Goal: Information Seeking & Learning: Find specific fact

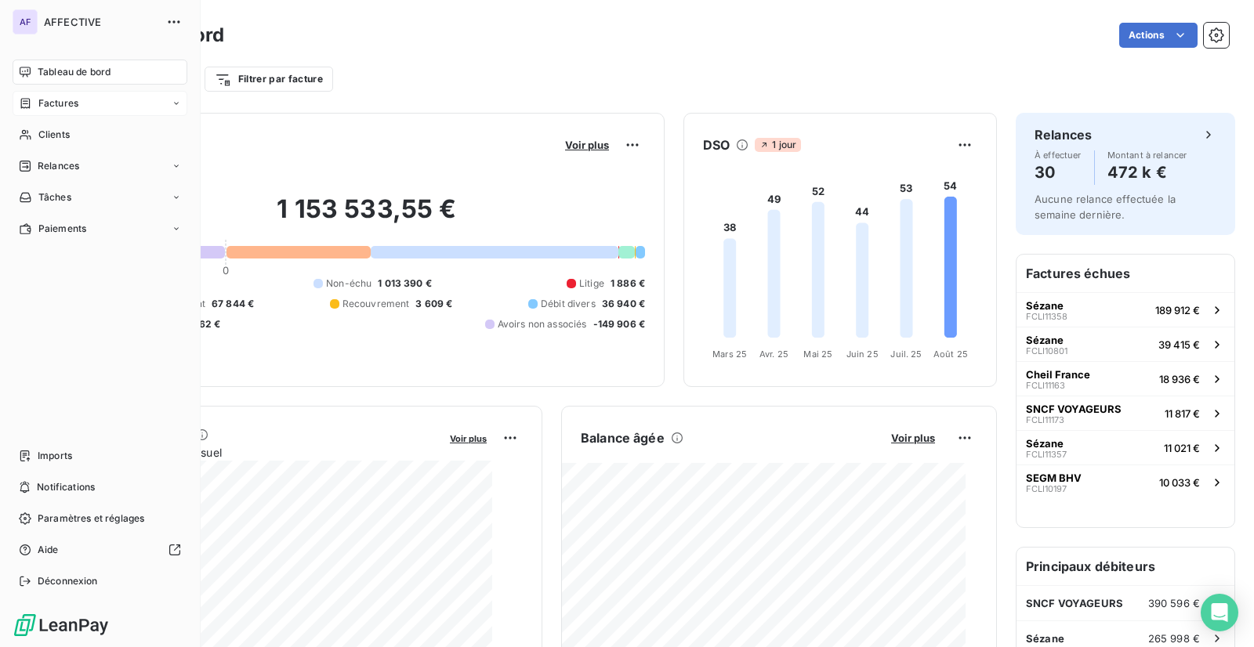
click at [45, 105] on span "Factures" at bounding box center [58, 103] width 40 height 14
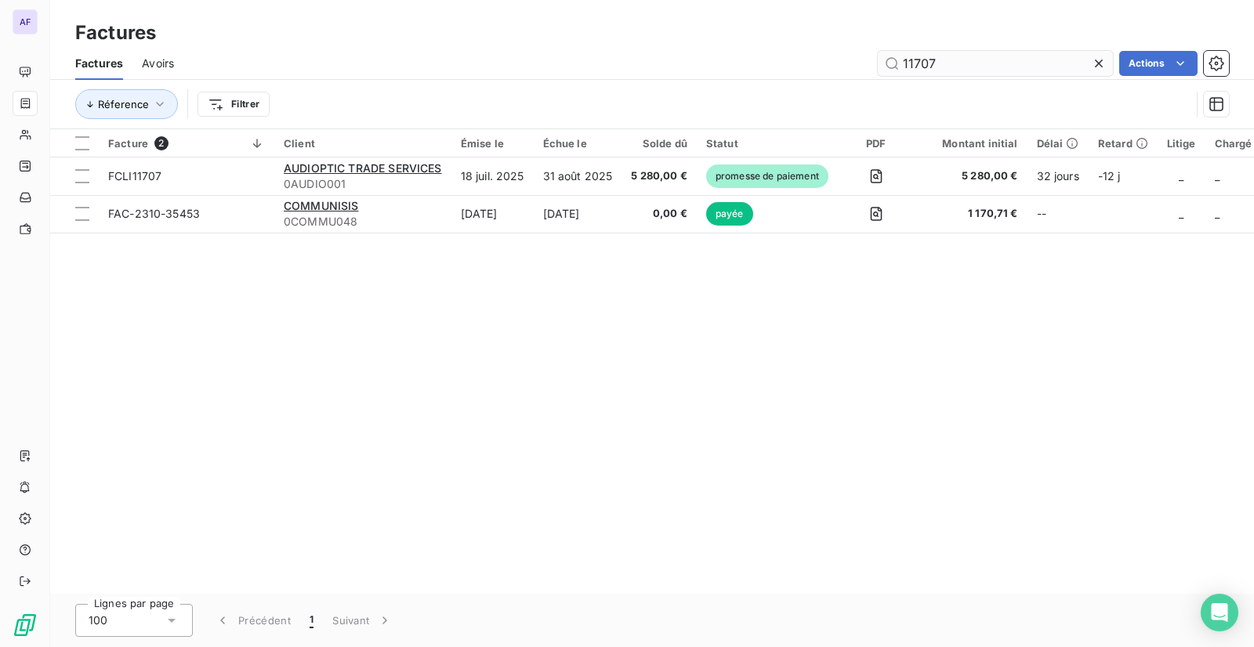
drag, startPoint x: 955, startPoint y: 70, endPoint x: 902, endPoint y: 67, distance: 53.3
click at [902, 67] on input "11707" at bounding box center [995, 63] width 235 height 25
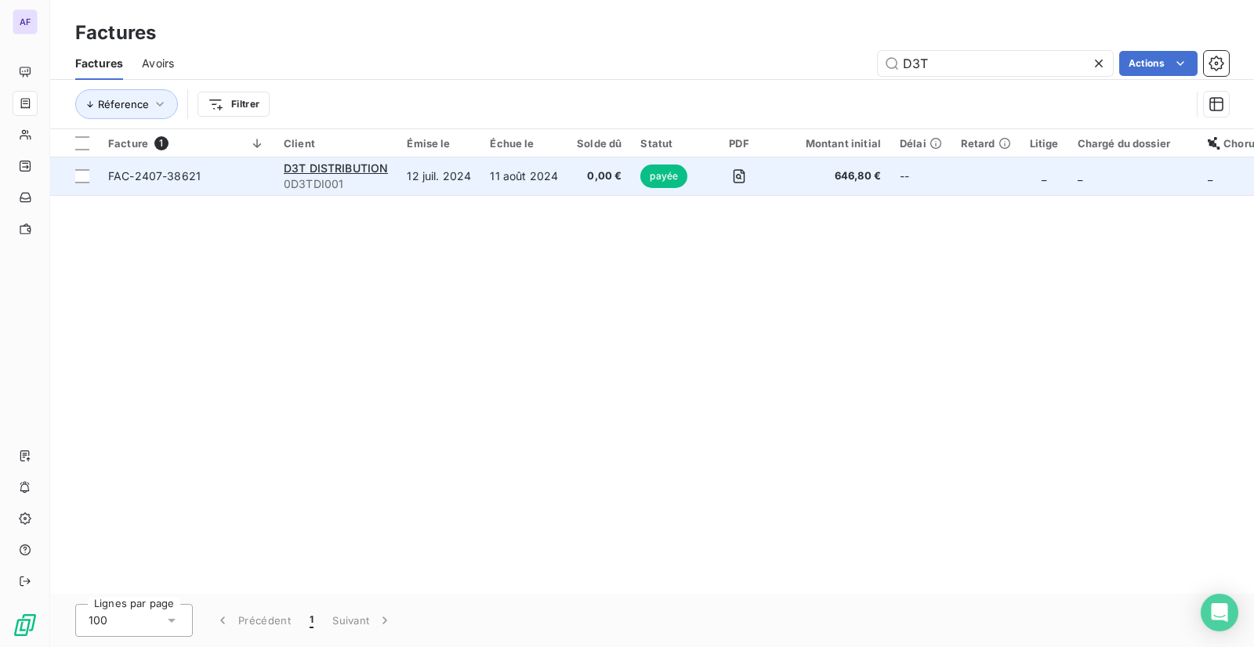
type input "D3T"
drag, startPoint x: 191, startPoint y: 175, endPoint x: 112, endPoint y: 180, distance: 79.3
click at [112, 180] on span "FAC-2407-38621" at bounding box center [186, 176] width 157 height 16
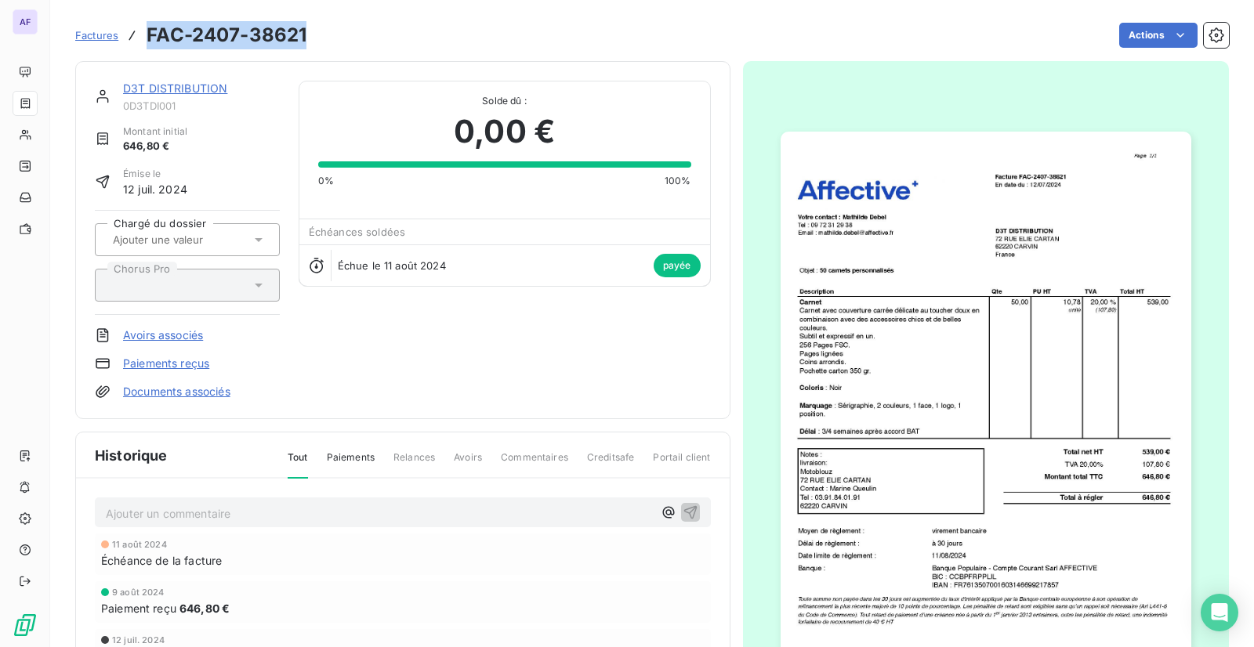
drag, startPoint x: 306, startPoint y: 42, endPoint x: 150, endPoint y: 39, distance: 155.9
click at [150, 39] on div "Factures FAC-2407-38621 Actions" at bounding box center [651, 35] width 1153 height 33
copy h3 "FAC-2407-38621"
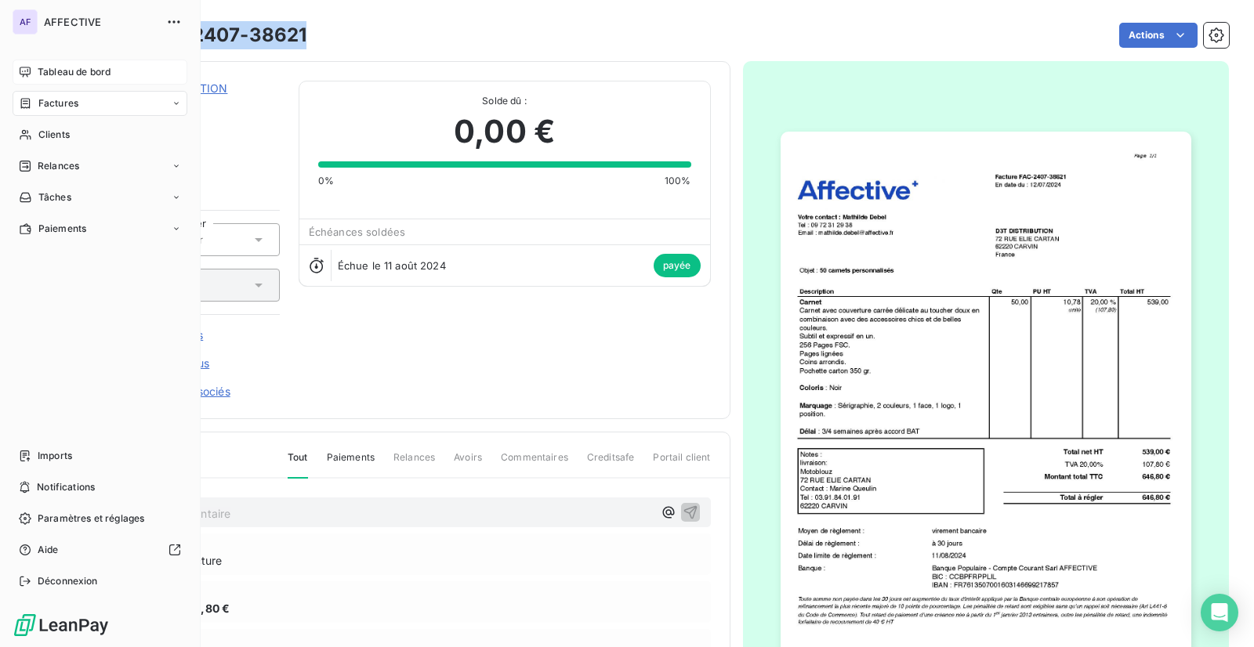
click at [34, 77] on div "Tableau de bord" at bounding box center [100, 72] width 175 height 25
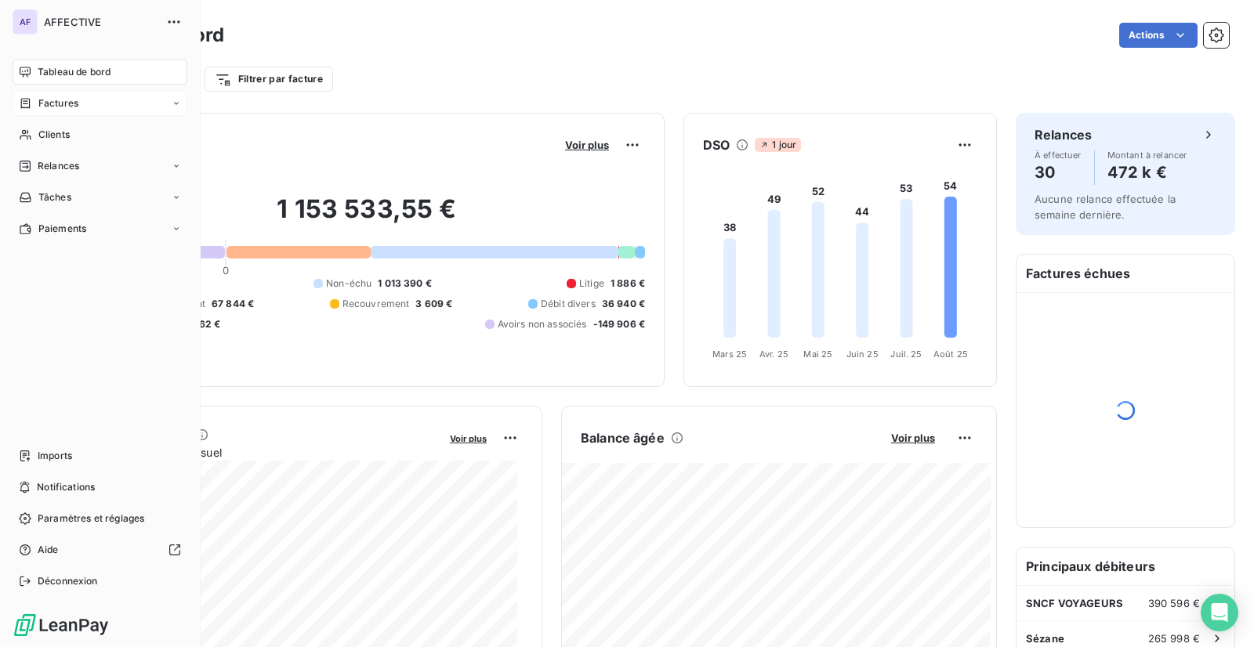
click at [43, 109] on span "Factures" at bounding box center [58, 103] width 40 height 14
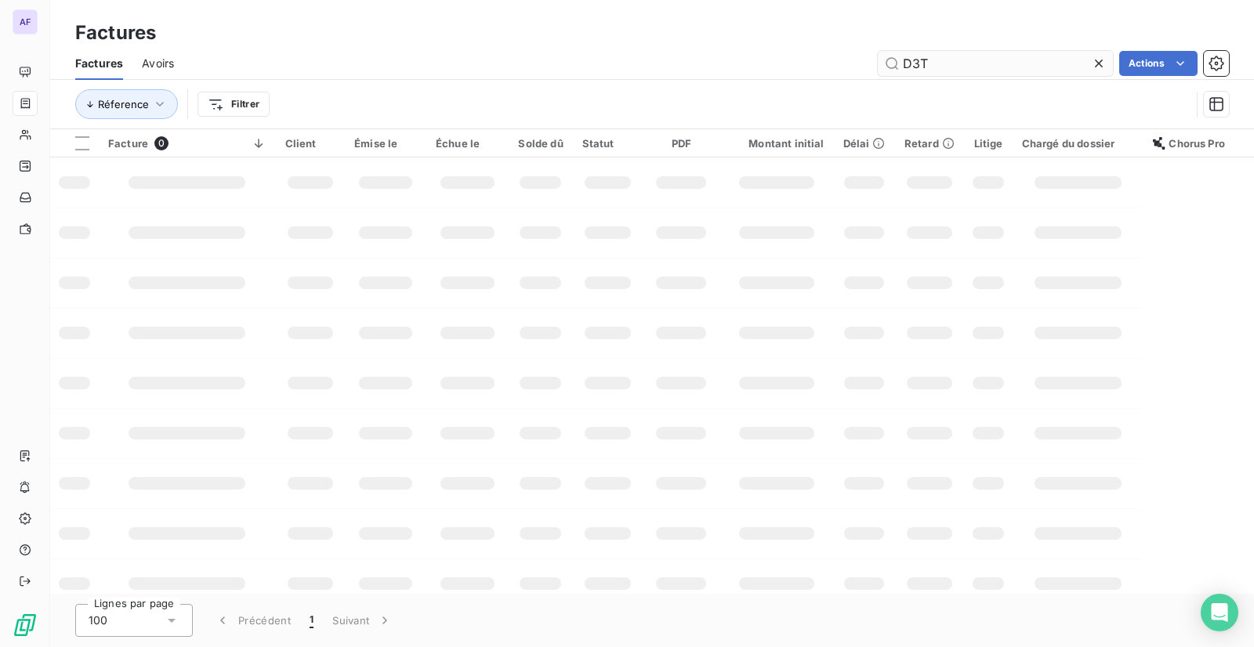
drag, startPoint x: 954, startPoint y: 71, endPoint x: 878, endPoint y: 71, distance: 76.0
click at [878, 71] on input "D3T" at bounding box center [995, 63] width 235 height 25
type input "C"
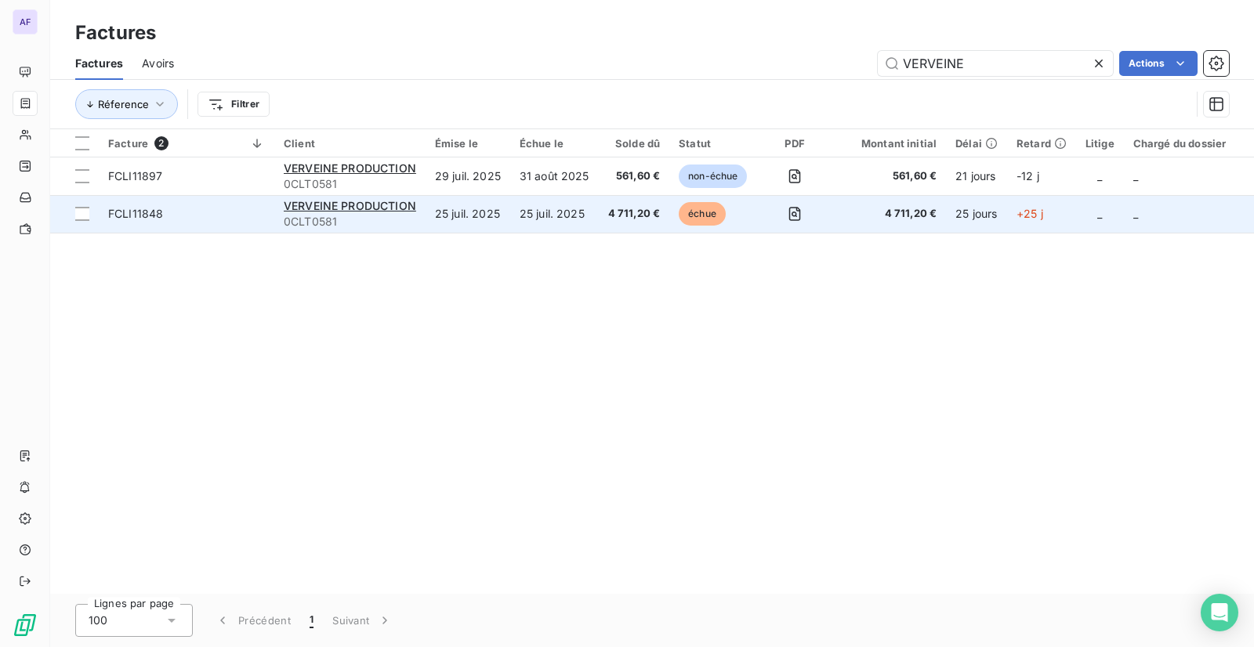
type input "VERVEINE"
click at [177, 226] on td "FCLI11848" at bounding box center [187, 214] width 176 height 38
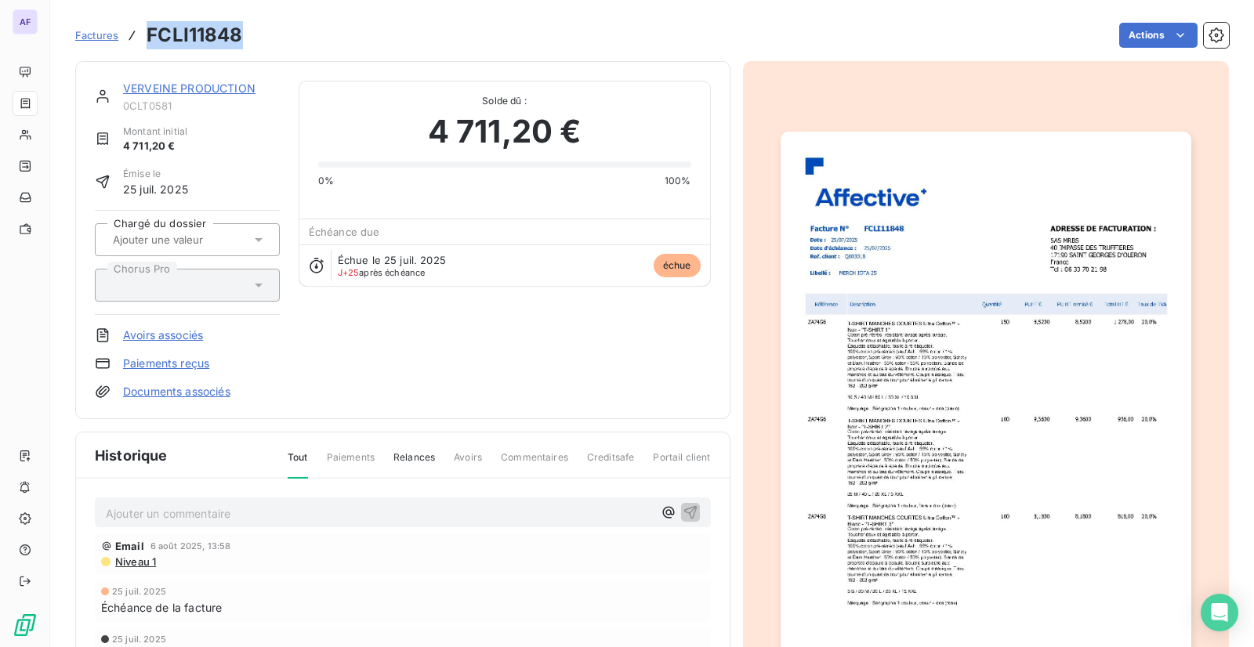
drag, startPoint x: 250, startPoint y: 34, endPoint x: 146, endPoint y: 32, distance: 104.2
click at [146, 32] on div "Factures FCLI11848 Actions" at bounding box center [651, 35] width 1153 height 33
copy h3 "FCLI11848"
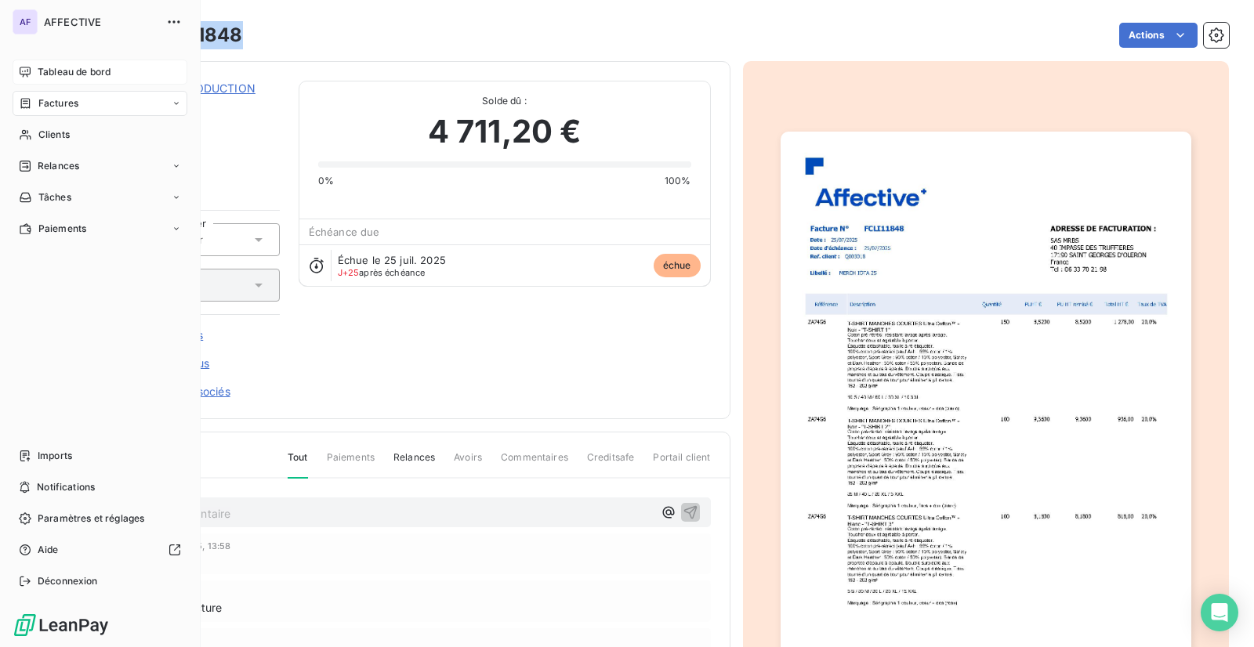
click at [39, 75] on span "Tableau de bord" at bounding box center [74, 72] width 73 height 14
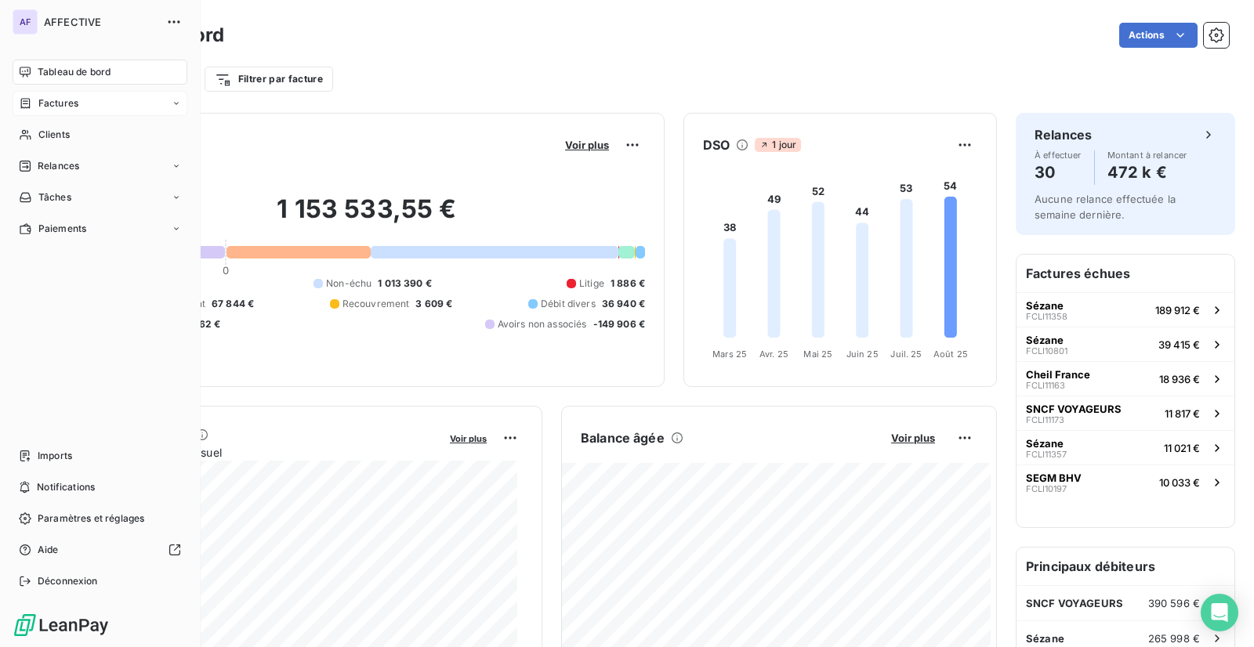
click at [27, 105] on icon at bounding box center [25, 103] width 13 height 13
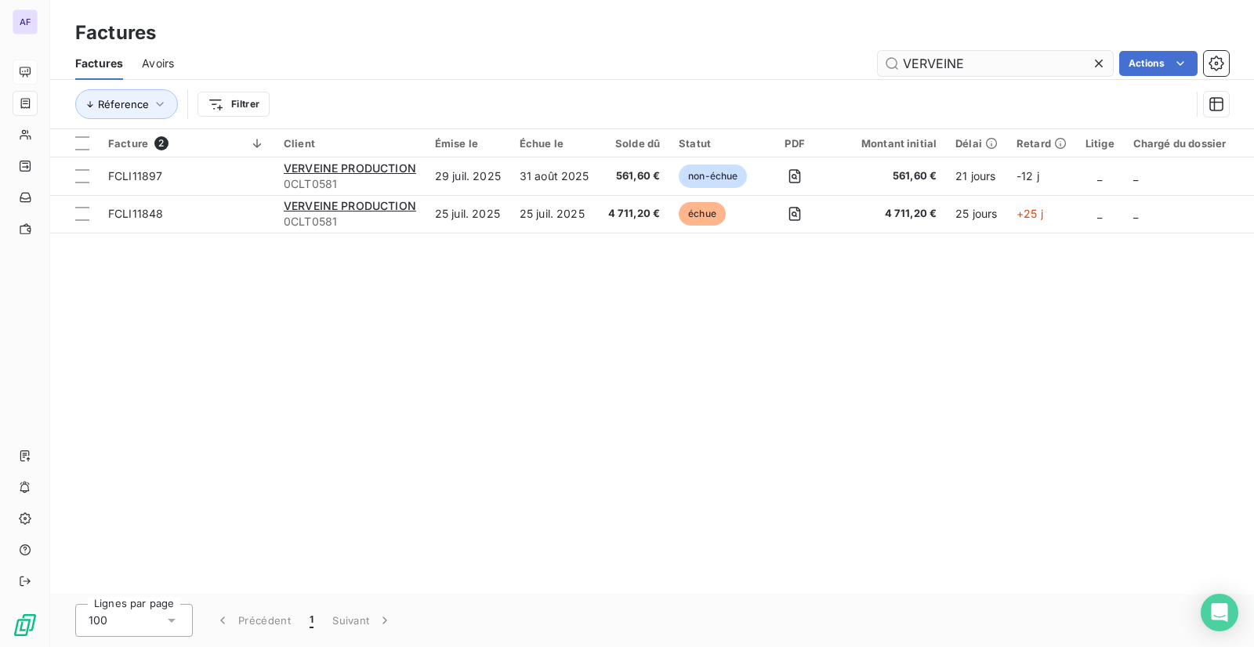
drag, startPoint x: 1001, startPoint y: 57, endPoint x: 903, endPoint y: 65, distance: 98.3
click at [903, 65] on input "VERVEINE" at bounding box center [995, 63] width 235 height 25
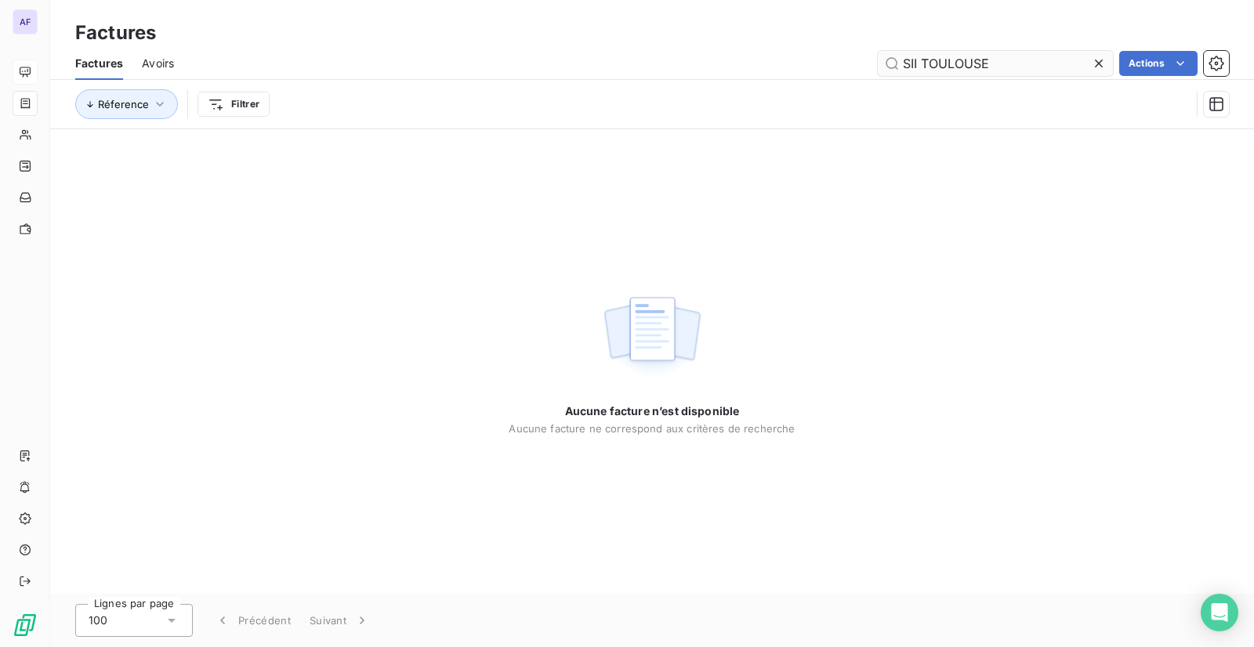
drag, startPoint x: 1016, startPoint y: 69, endPoint x: 921, endPoint y: 56, distance: 96.5
click at [921, 56] on input "SII TOULOUSE" at bounding box center [995, 63] width 235 height 25
type input "SII"
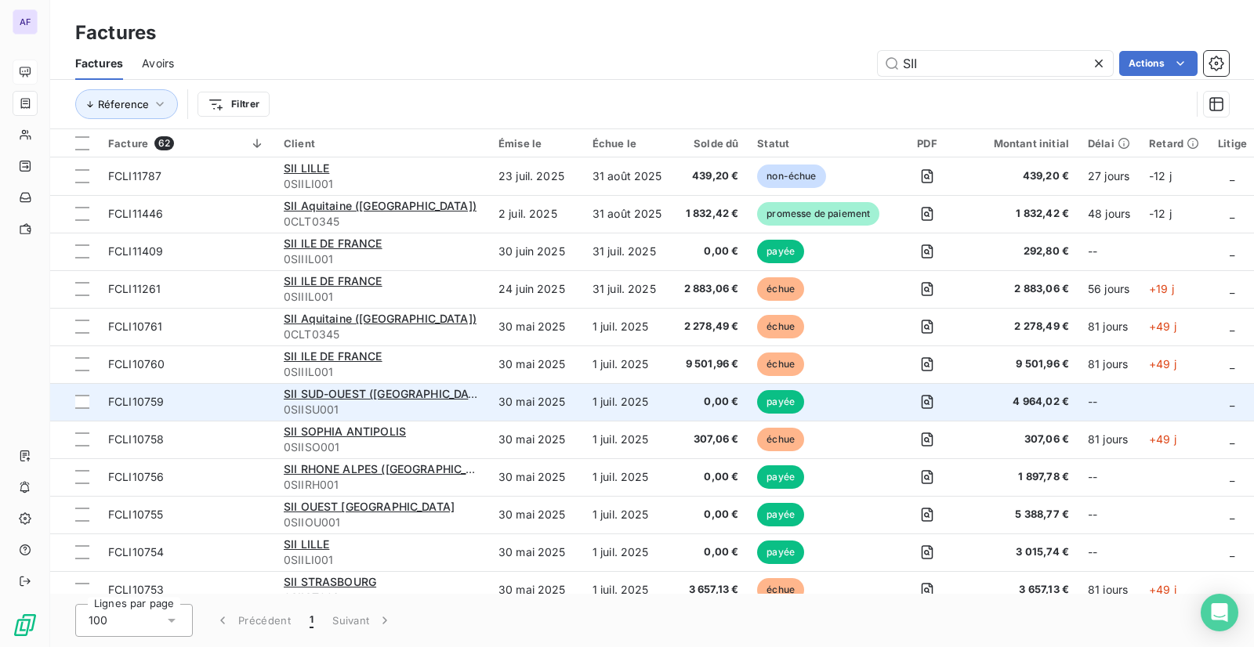
click at [583, 400] on td "1 juil. 2025" at bounding box center [629, 402] width 92 height 38
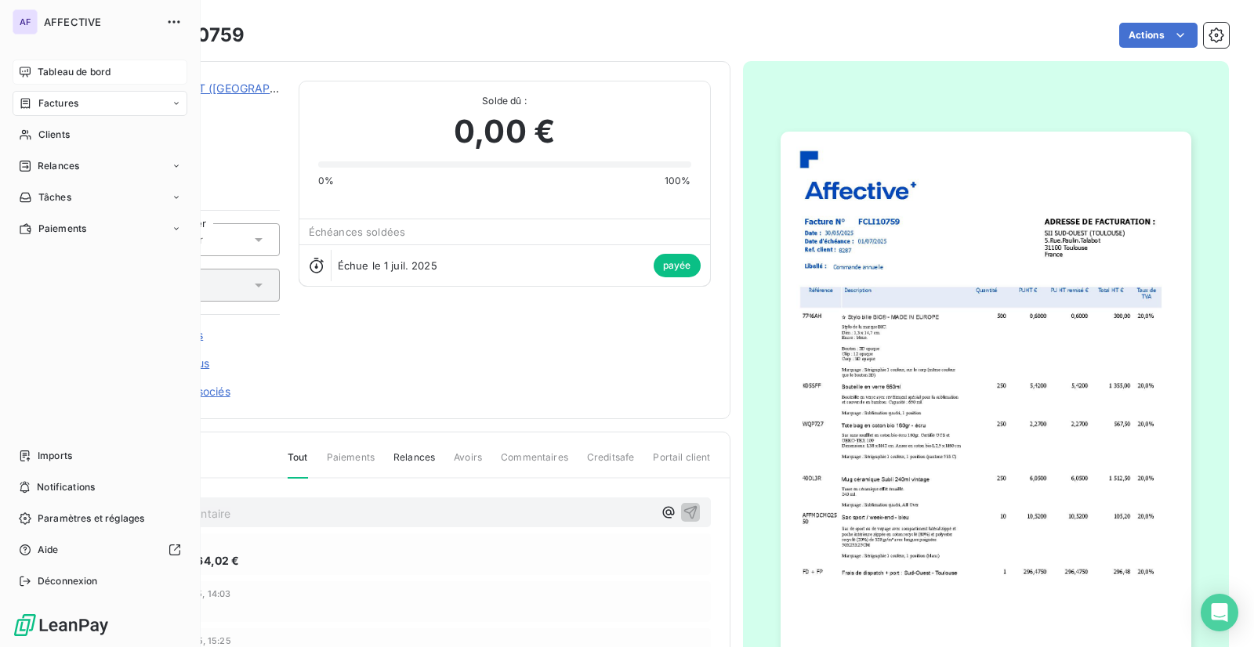
click at [39, 109] on span "Factures" at bounding box center [58, 103] width 40 height 14
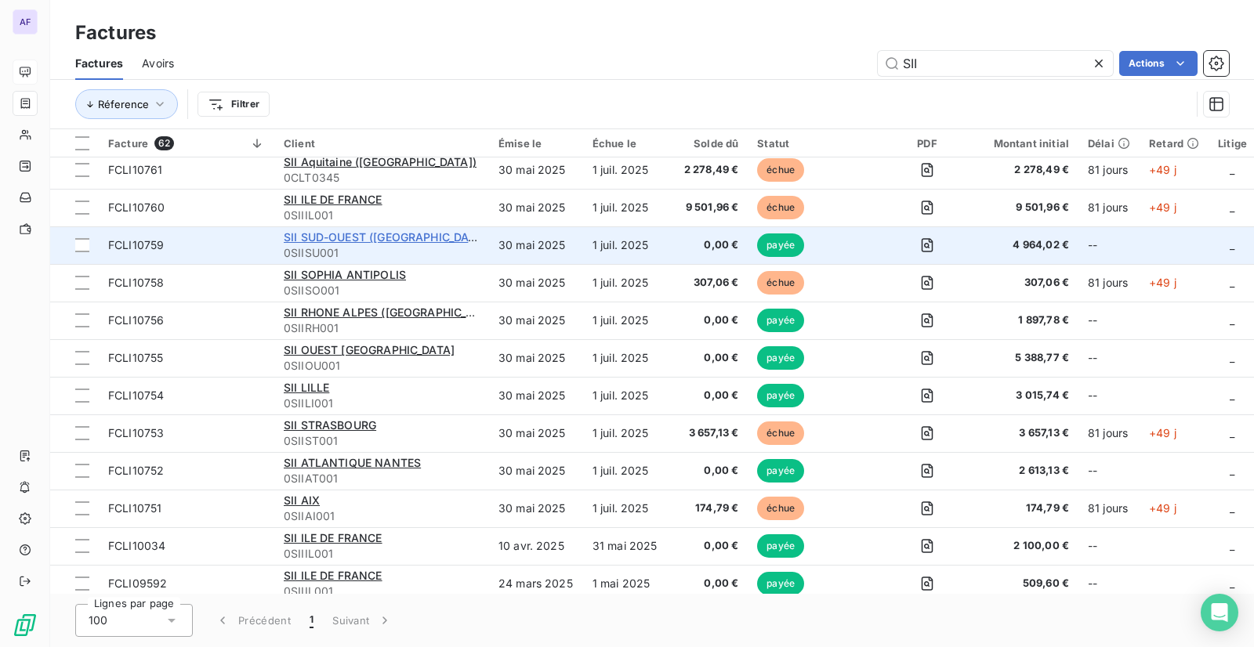
scroll to position [392, 0]
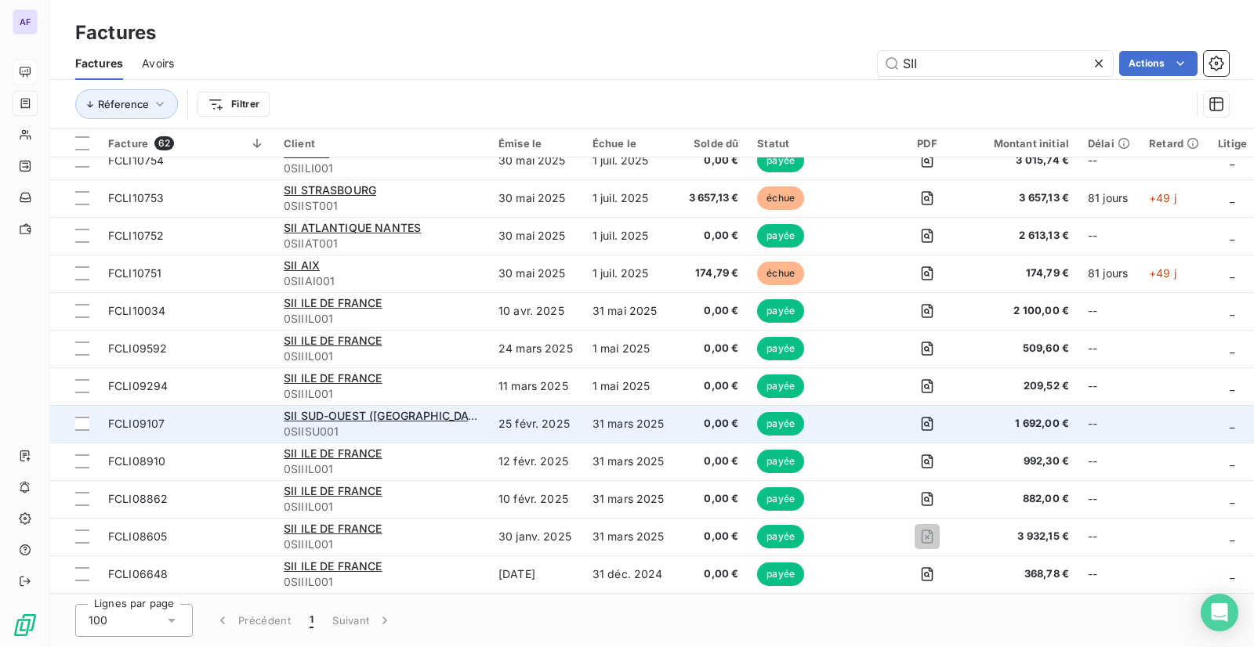
click at [530, 426] on td "25 févr. 2025" at bounding box center [536, 424] width 94 height 38
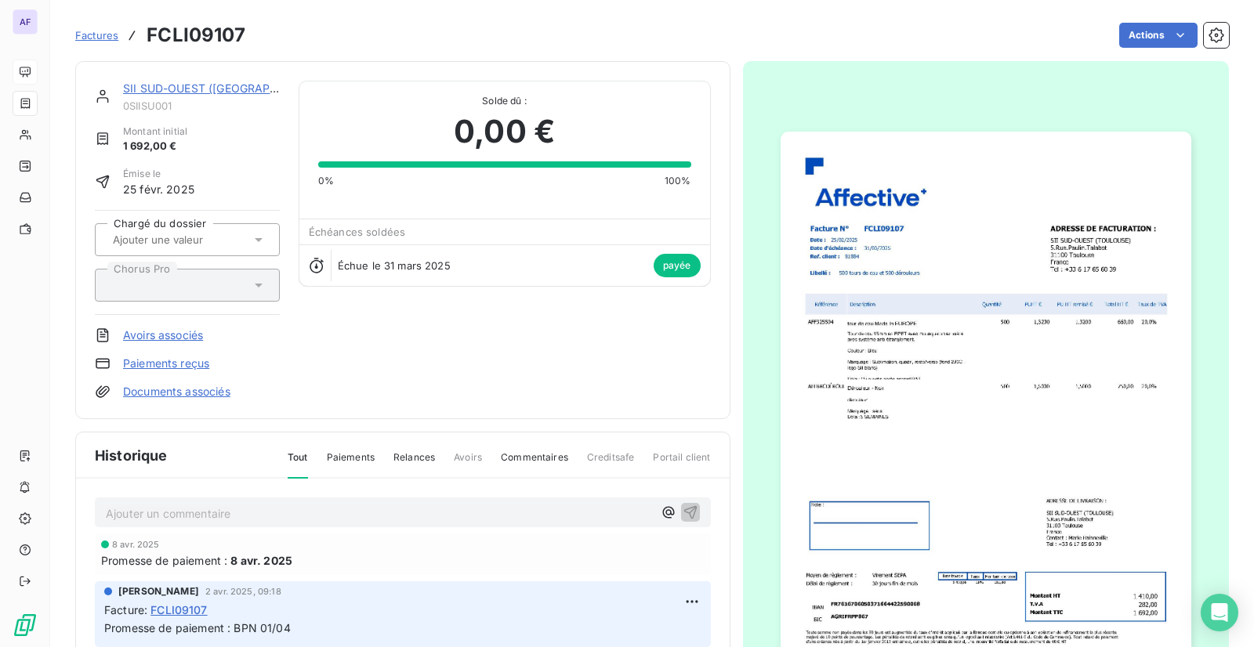
click at [842, 267] on img "button" at bounding box center [985, 422] width 411 height 581
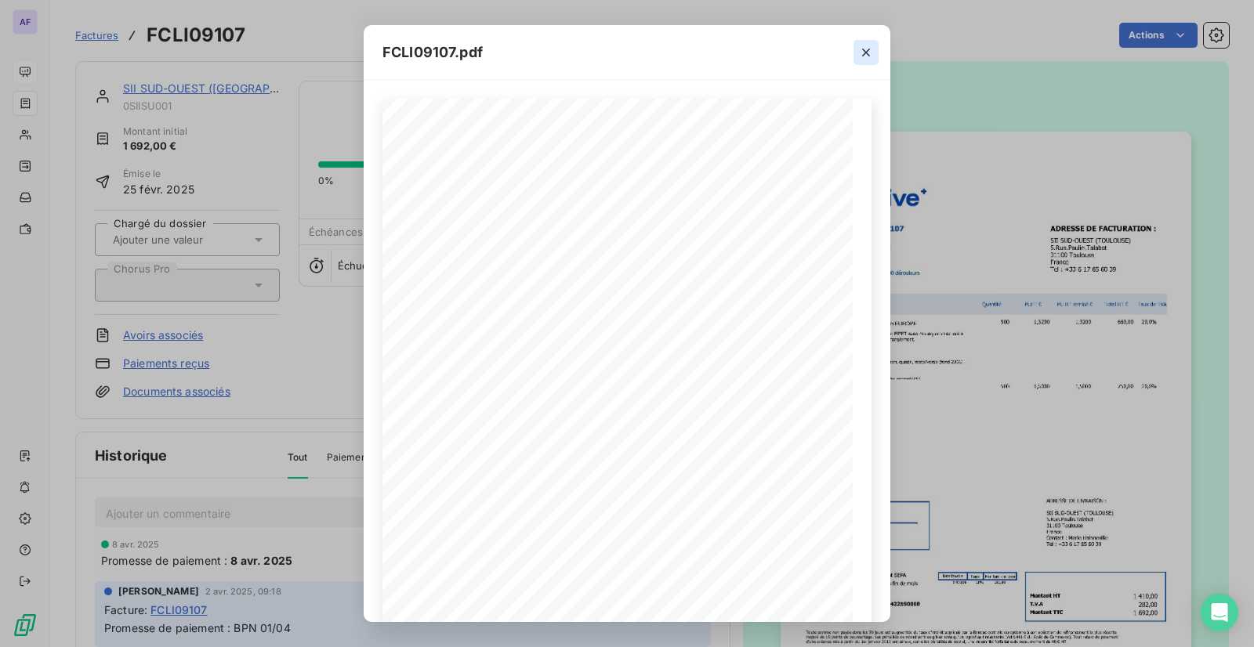
click at [863, 52] on icon "button" at bounding box center [866, 53] width 16 height 16
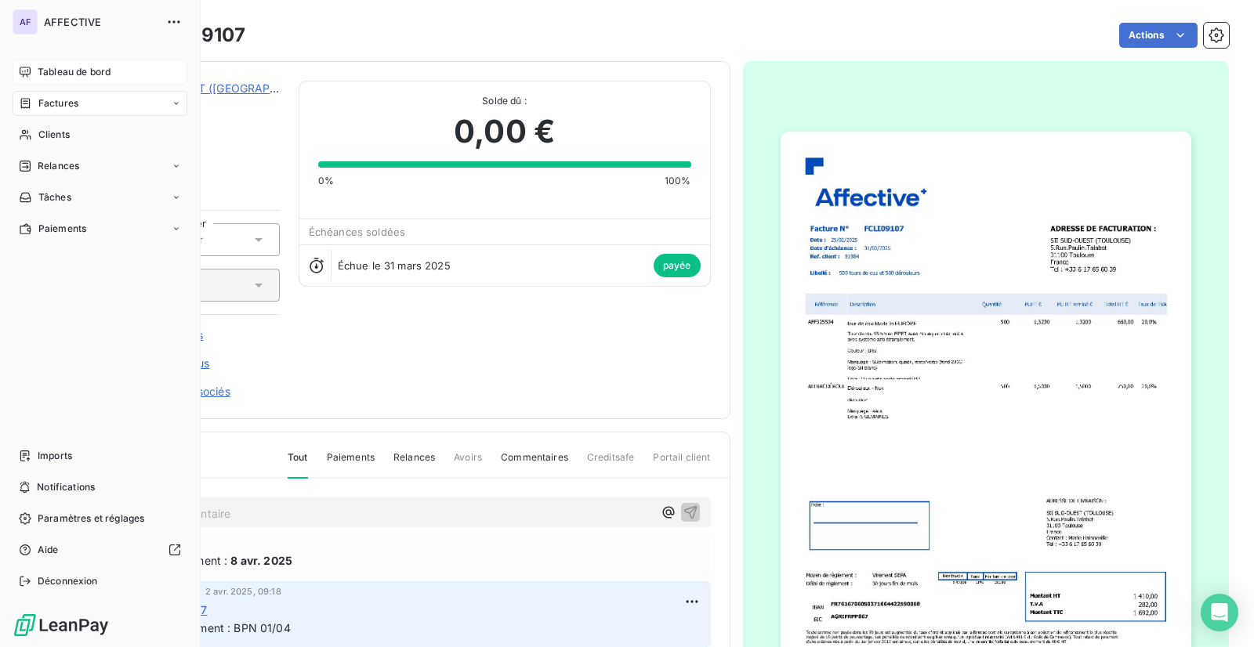
click at [60, 98] on span "Factures" at bounding box center [58, 103] width 40 height 14
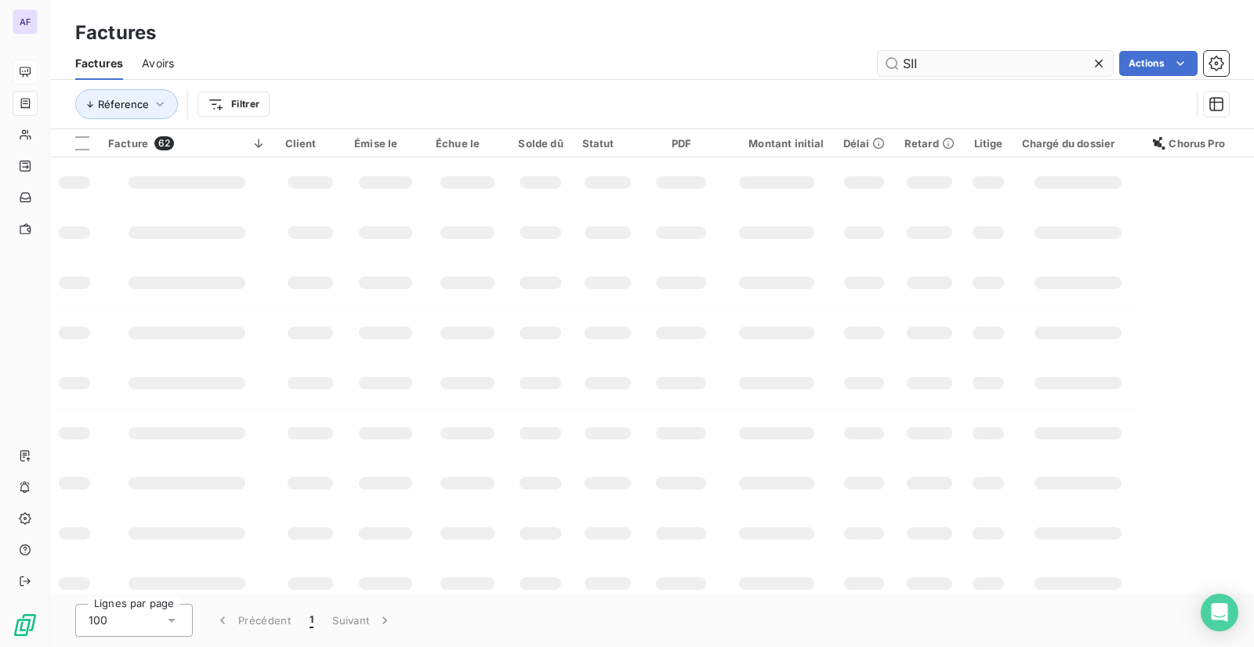
click at [941, 62] on input "SII" at bounding box center [995, 63] width 235 height 25
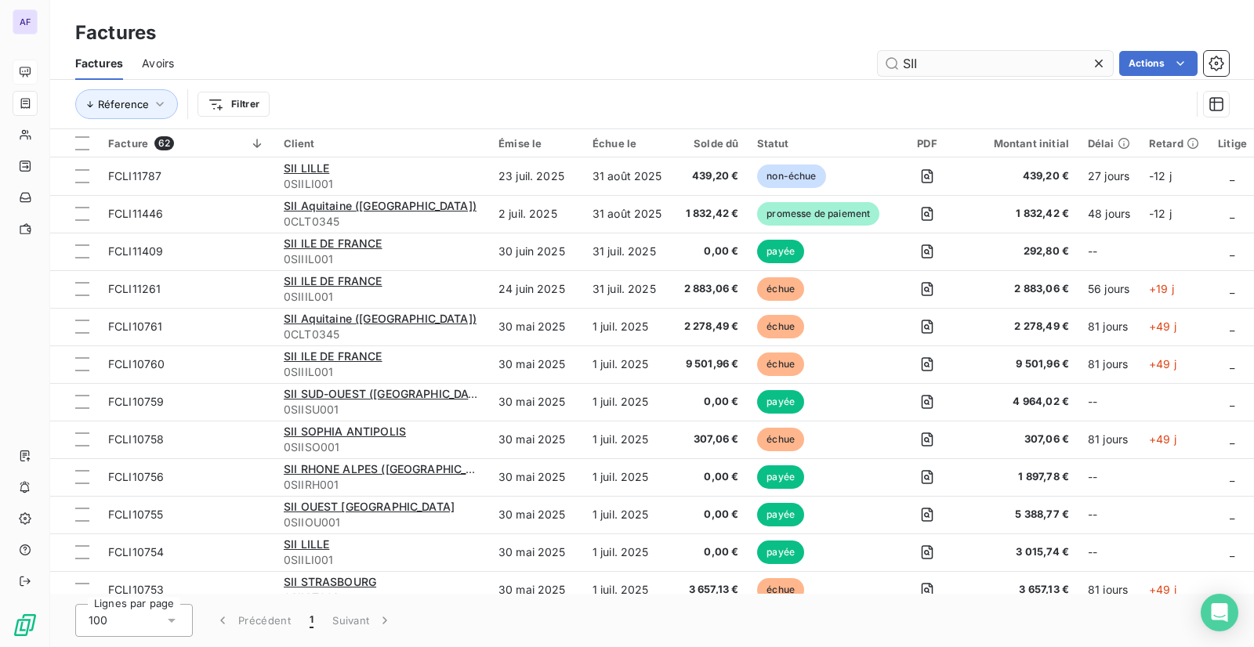
drag, startPoint x: 939, startPoint y: 62, endPoint x: 892, endPoint y: 63, distance: 46.3
click at [892, 63] on input "SII" at bounding box center [995, 63] width 235 height 25
type input "payfit"
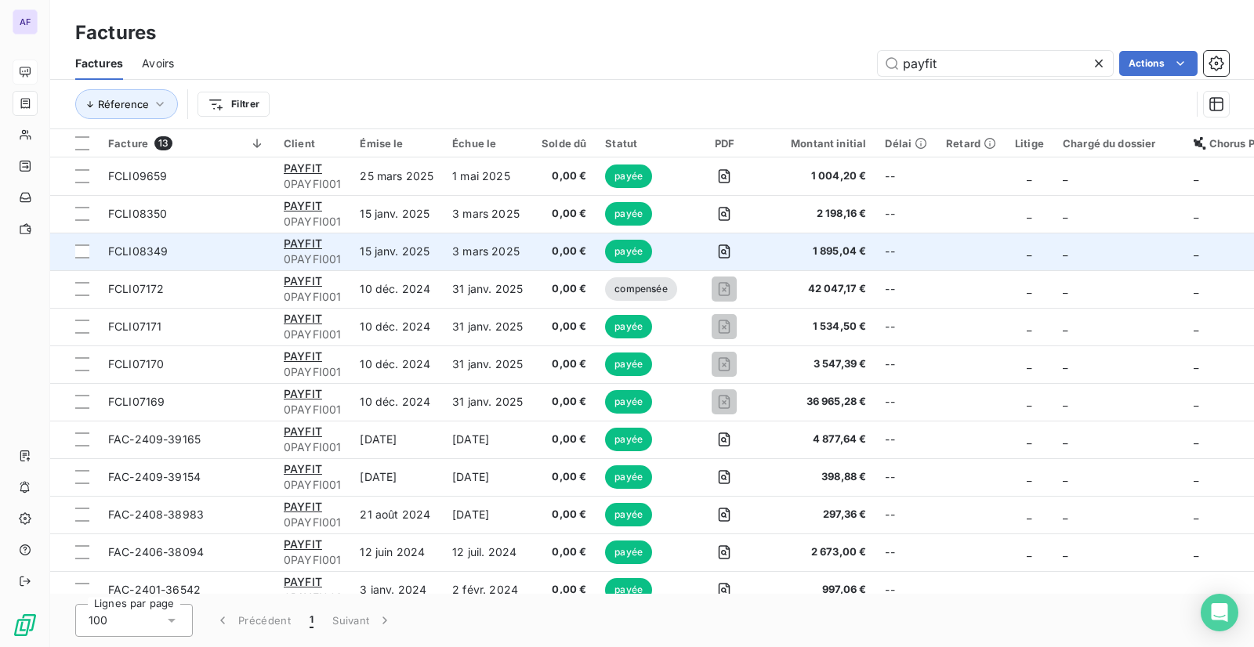
click at [831, 248] on span "1 895,04 €" at bounding box center [819, 252] width 94 height 16
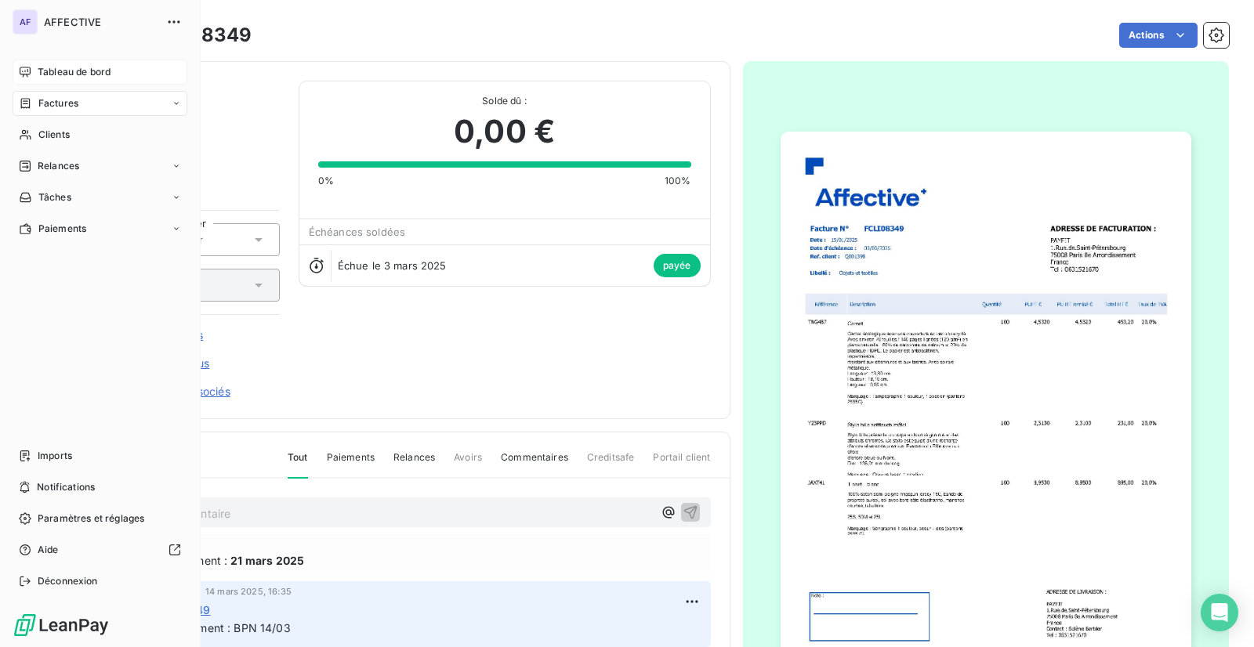
click at [41, 71] on span "Tableau de bord" at bounding box center [74, 72] width 73 height 14
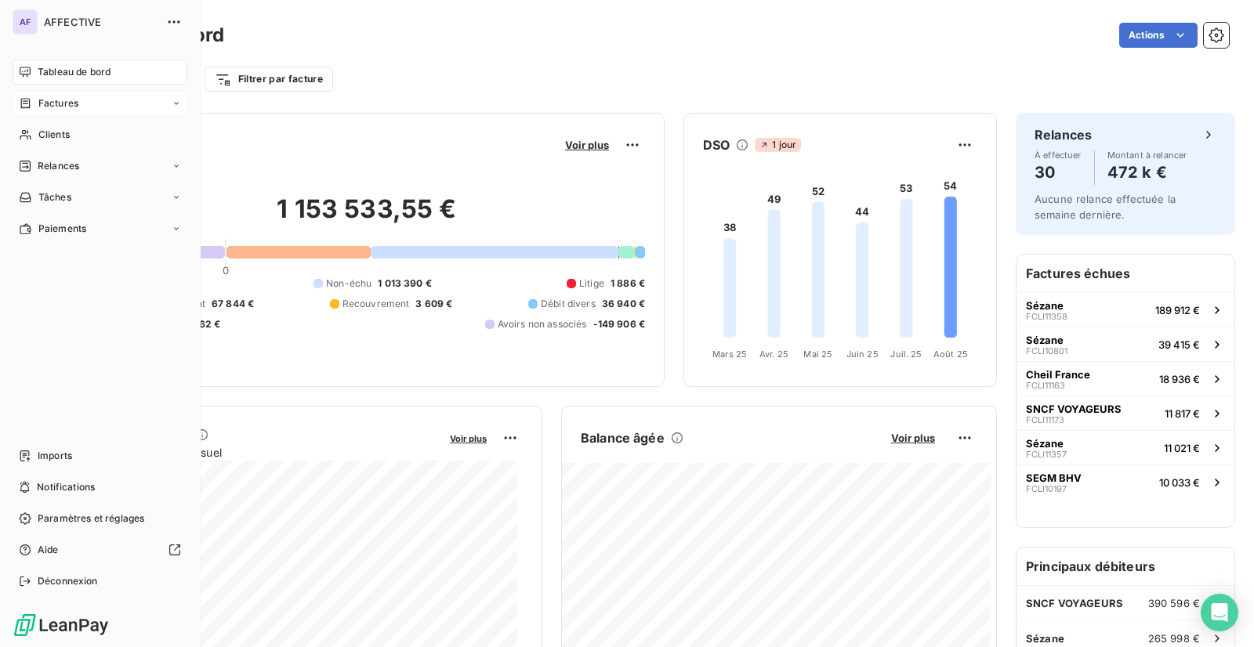
click at [27, 107] on icon at bounding box center [25, 103] width 13 height 13
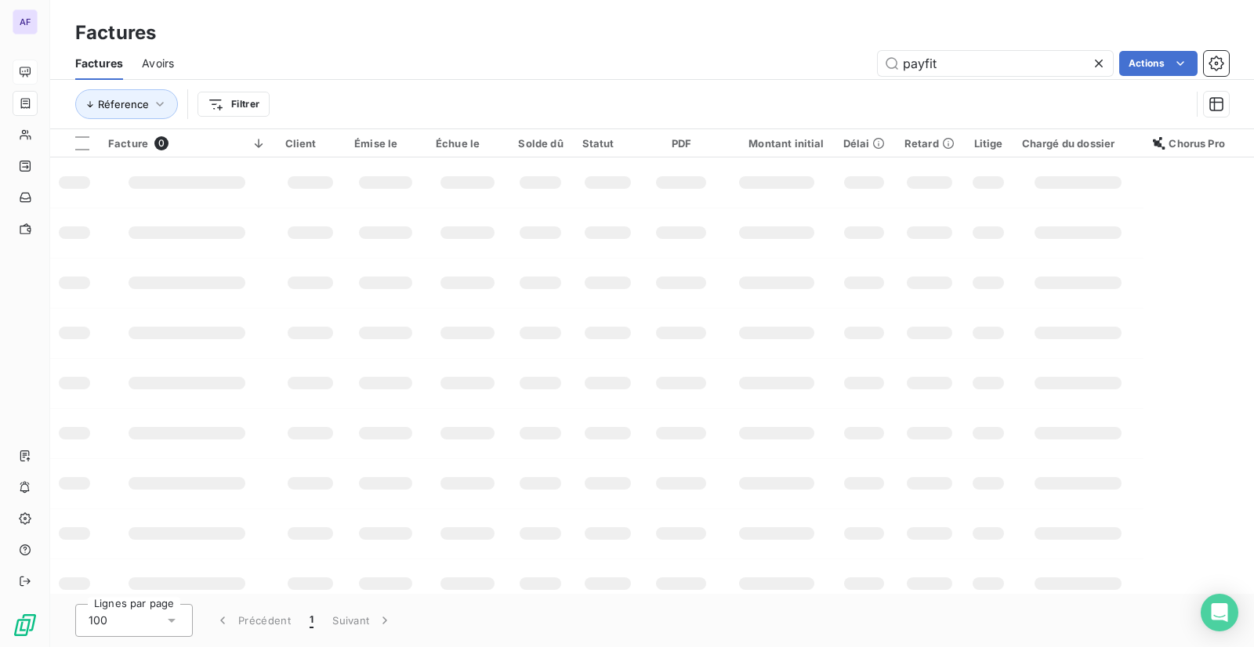
drag, startPoint x: 943, startPoint y: 61, endPoint x: 871, endPoint y: 74, distance: 73.3
click at [871, 74] on div "payfit Actions" at bounding box center [711, 63] width 1036 height 25
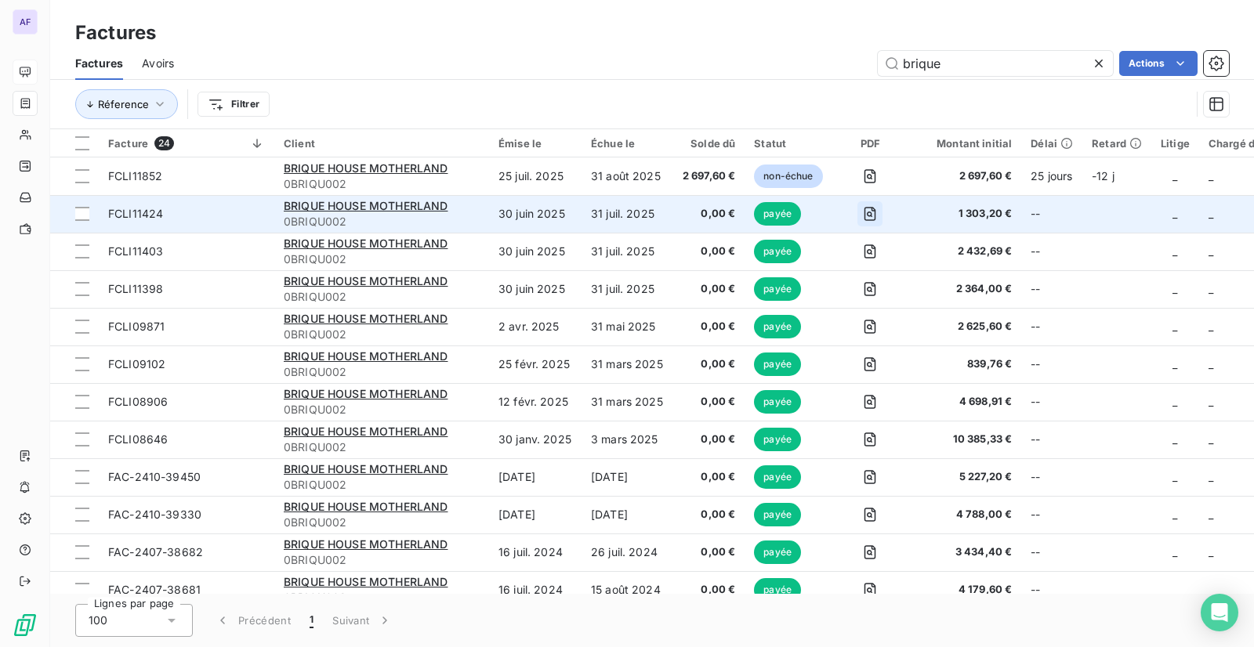
click at [864, 212] on icon "button" at bounding box center [870, 214] width 12 height 14
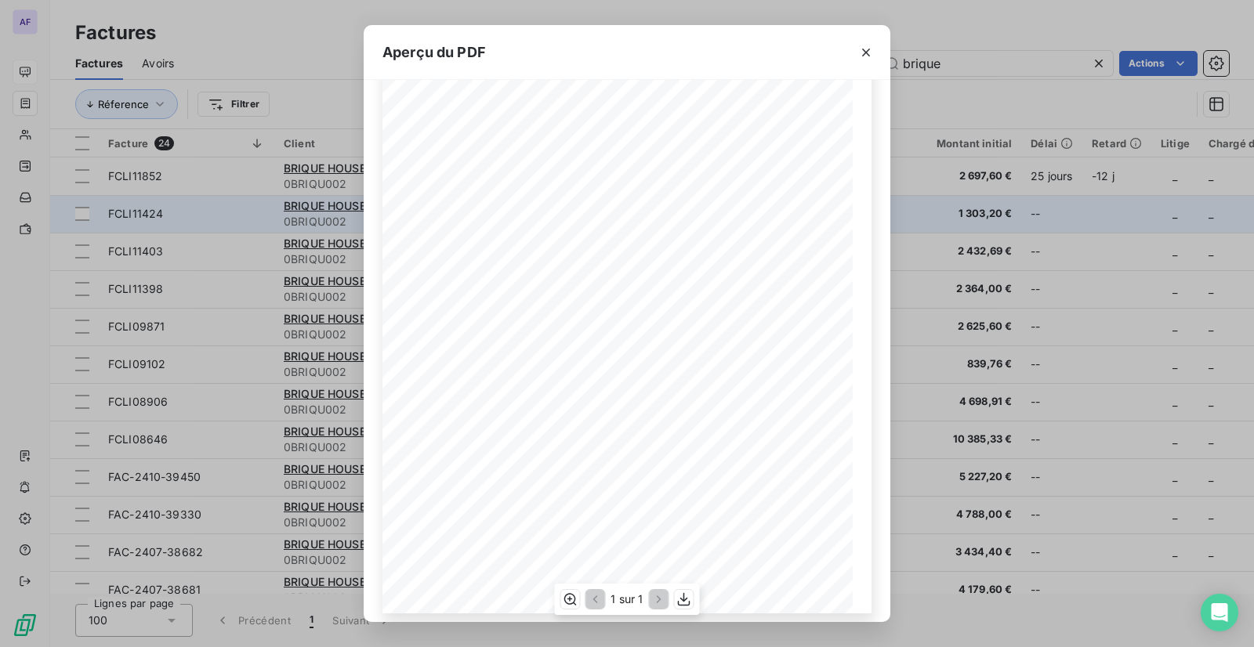
scroll to position [160, 0]
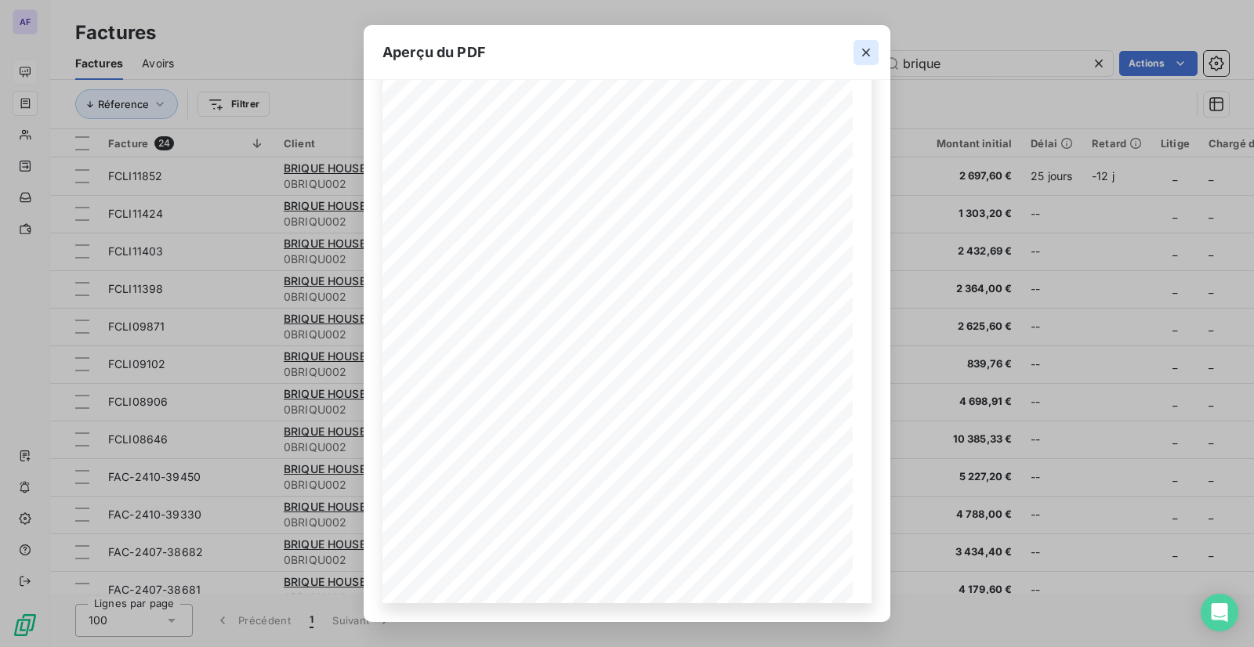
click at [874, 56] on button "button" at bounding box center [865, 52] width 25 height 25
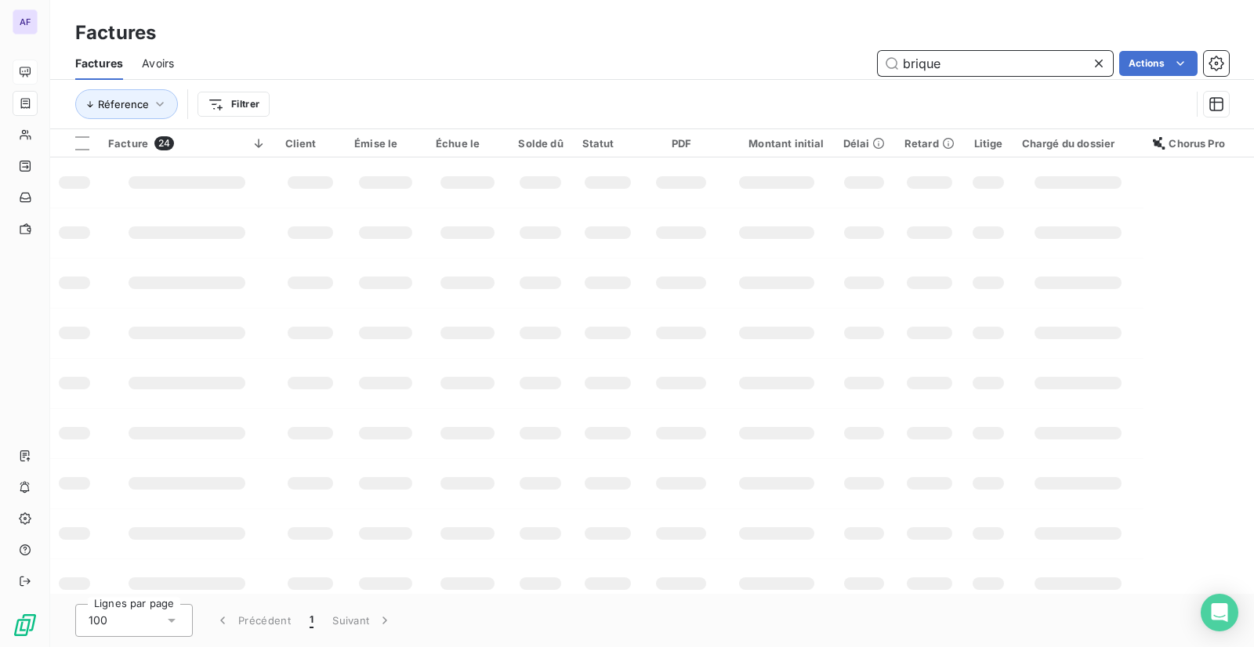
drag, startPoint x: 958, startPoint y: 64, endPoint x: 901, endPoint y: 63, distance: 57.2
click at [901, 63] on input "brique" at bounding box center [995, 63] width 235 height 25
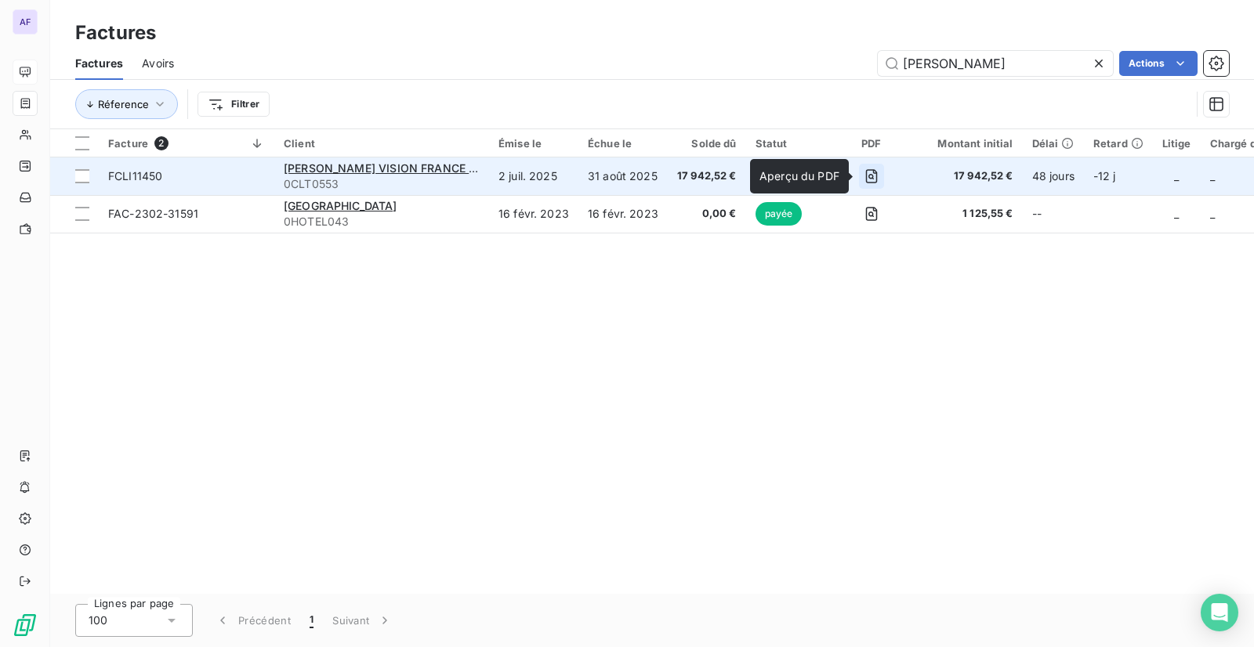
click at [874, 177] on icon "button" at bounding box center [871, 176] width 12 height 14
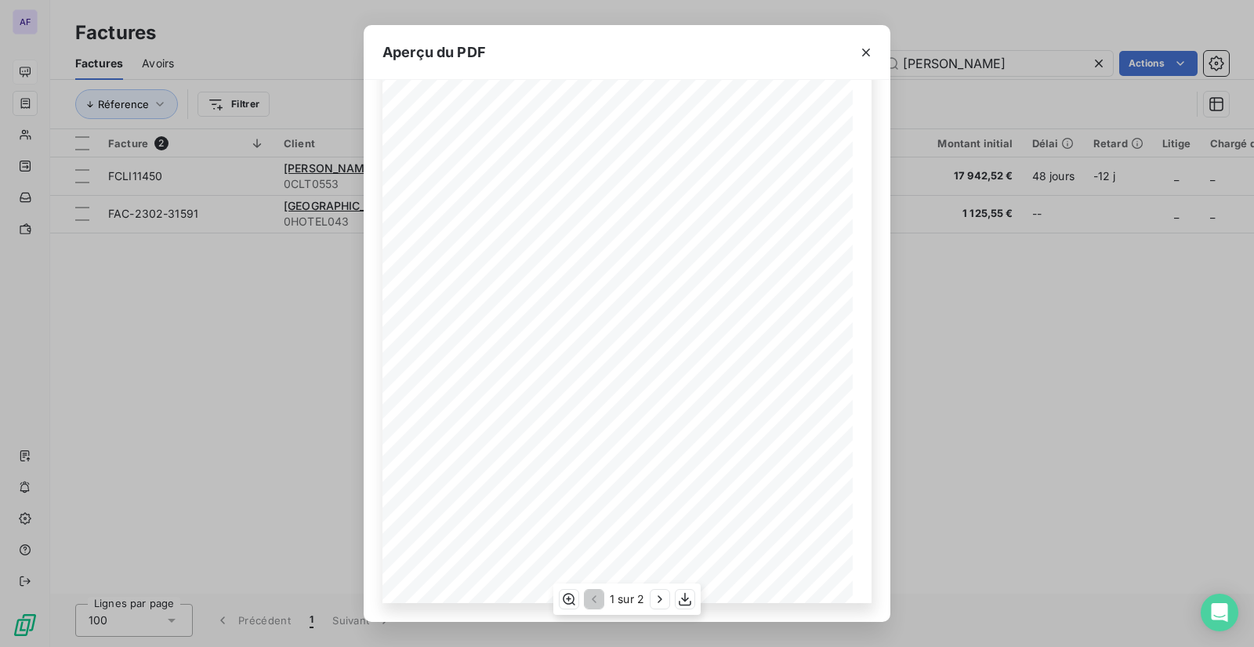
scroll to position [0, 0]
click at [869, 52] on icon "button" at bounding box center [866, 53] width 16 height 16
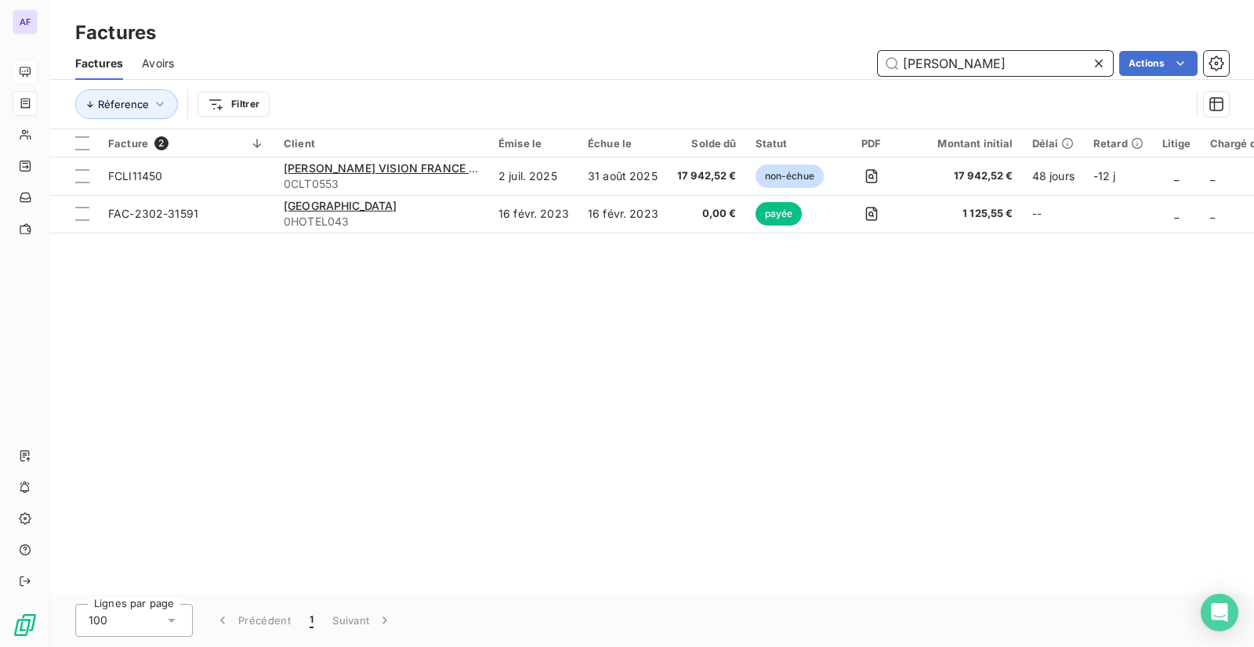
drag, startPoint x: 981, startPoint y: 68, endPoint x: 899, endPoint y: 69, distance: 82.3
click at [899, 69] on input "[PERSON_NAME]" at bounding box center [995, 63] width 235 height 25
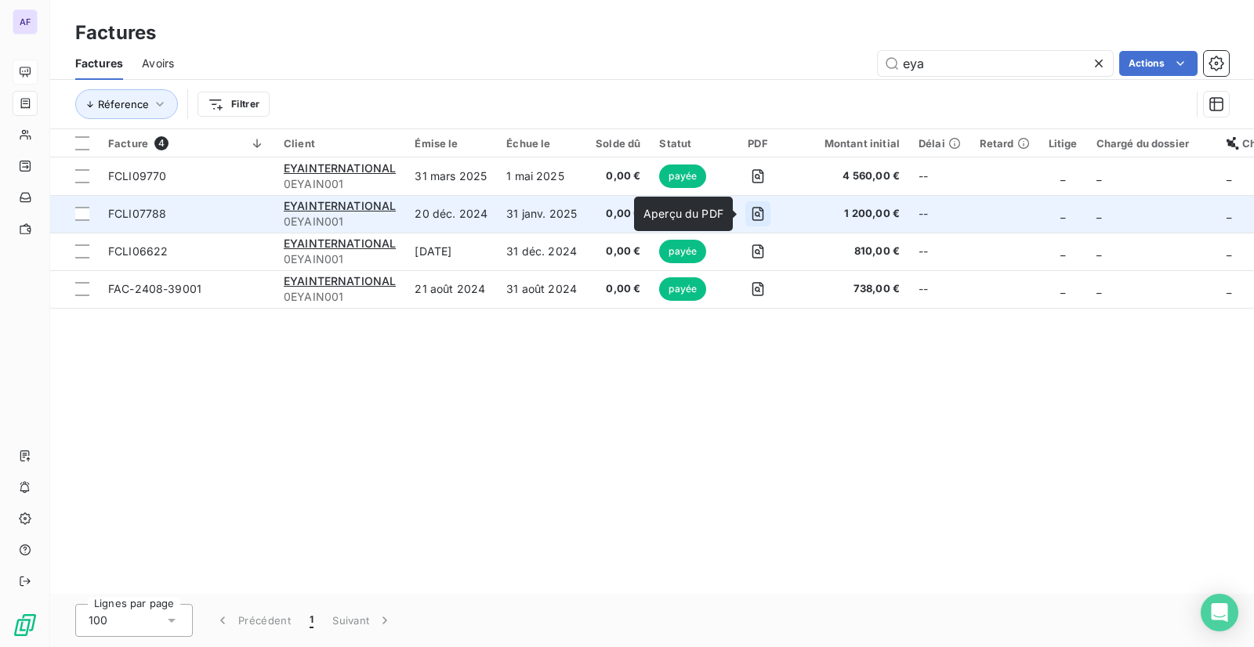
click at [750, 210] on icon "button" at bounding box center [758, 214] width 16 height 16
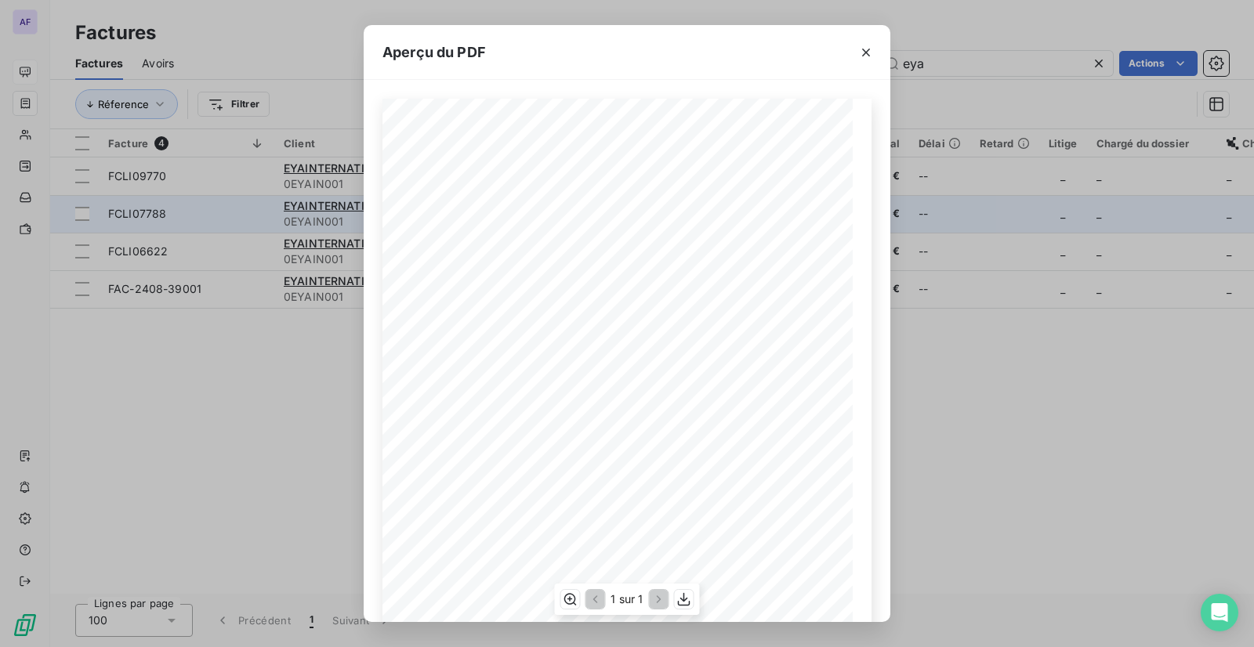
scroll to position [160, 0]
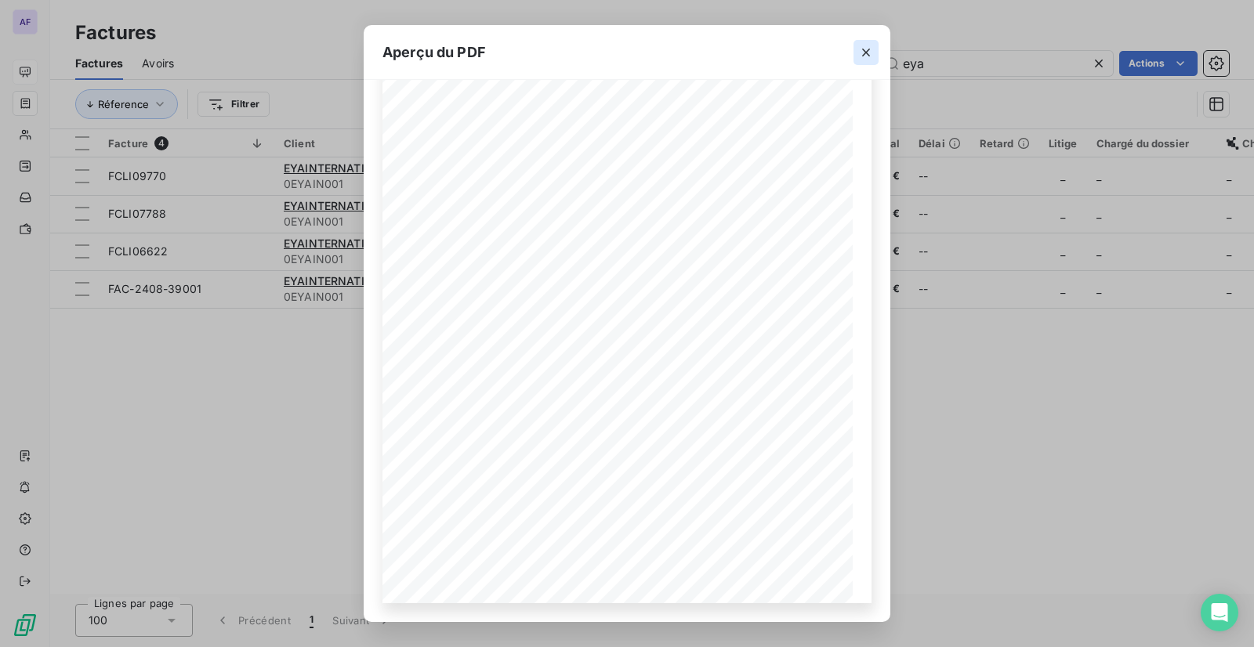
click at [860, 56] on icon "button" at bounding box center [866, 53] width 16 height 16
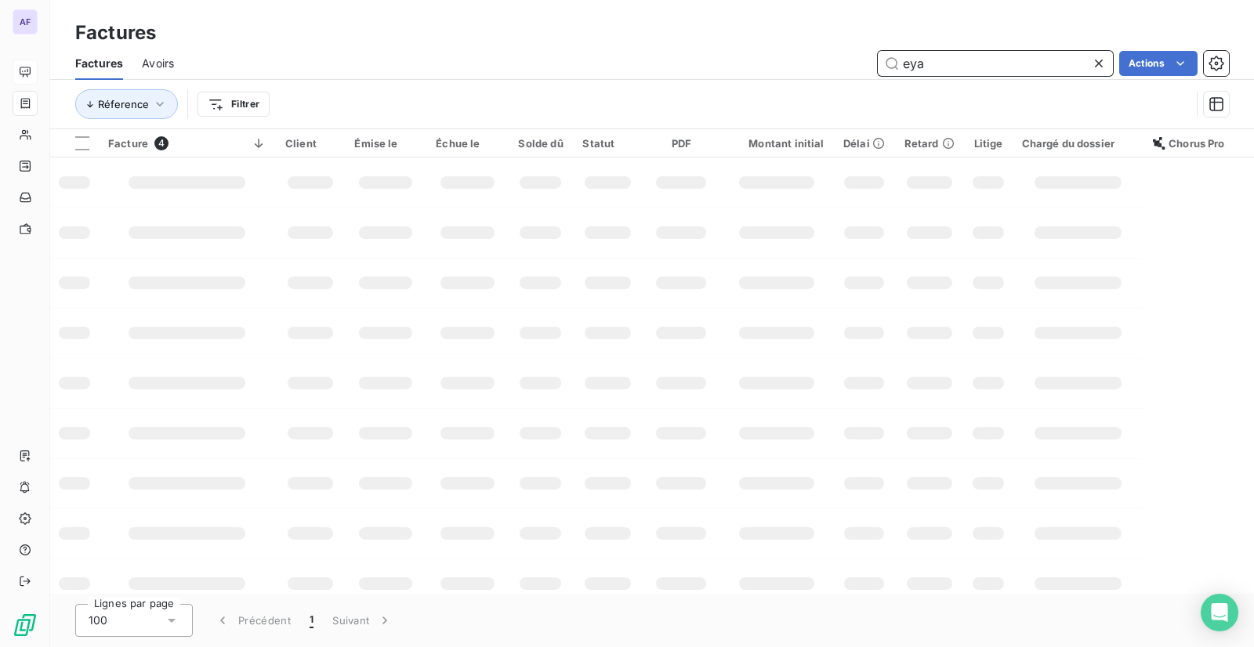
drag, startPoint x: 894, startPoint y: 67, endPoint x: 844, endPoint y: 68, distance: 50.2
click at [844, 68] on div "eya Actions" at bounding box center [711, 63] width 1036 height 25
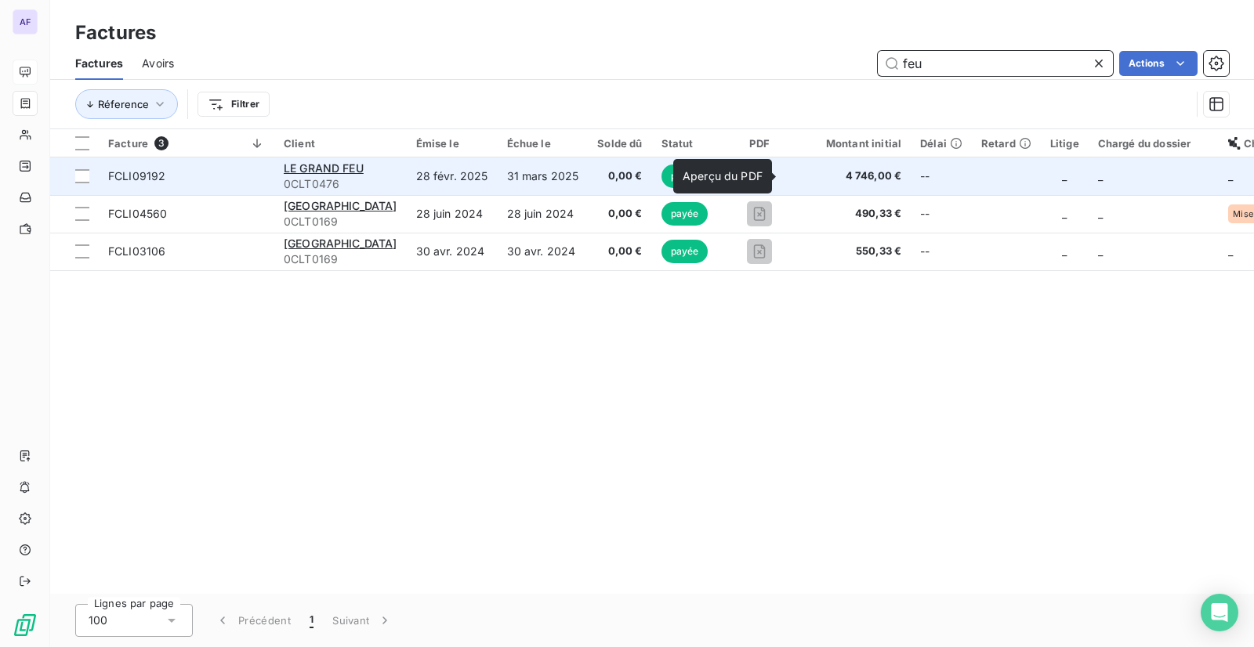
type input "feu"
click at [767, 180] on icon "button" at bounding box center [759, 176] width 16 height 16
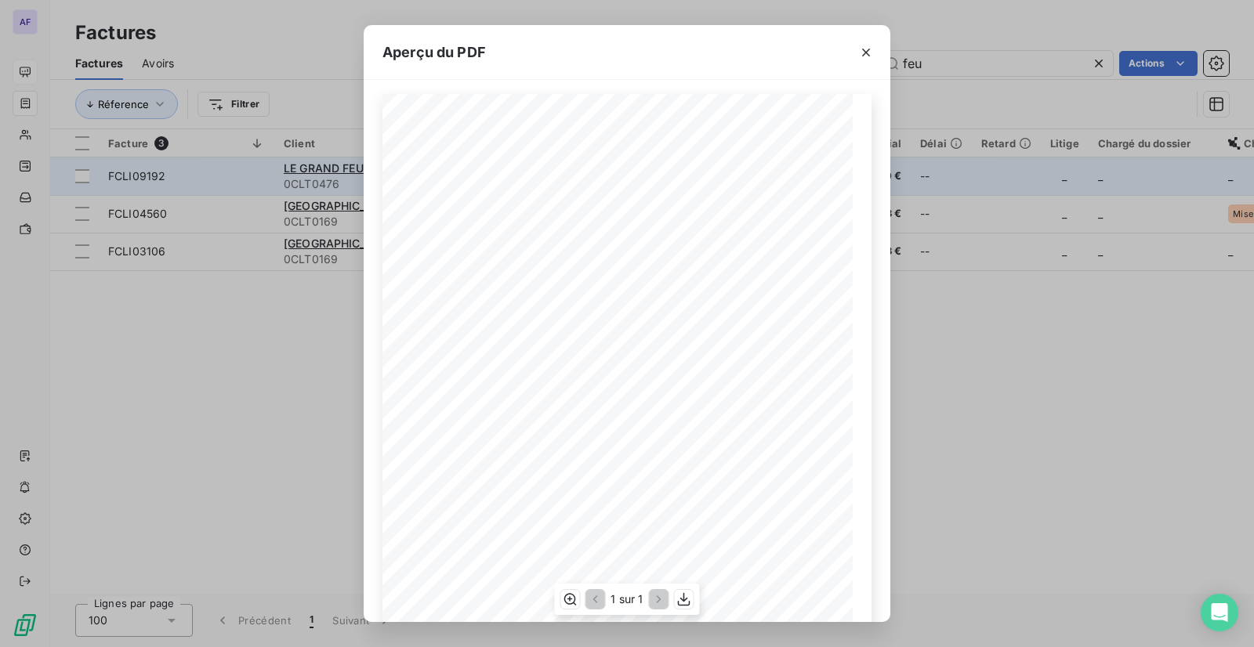
scroll to position [3, 0]
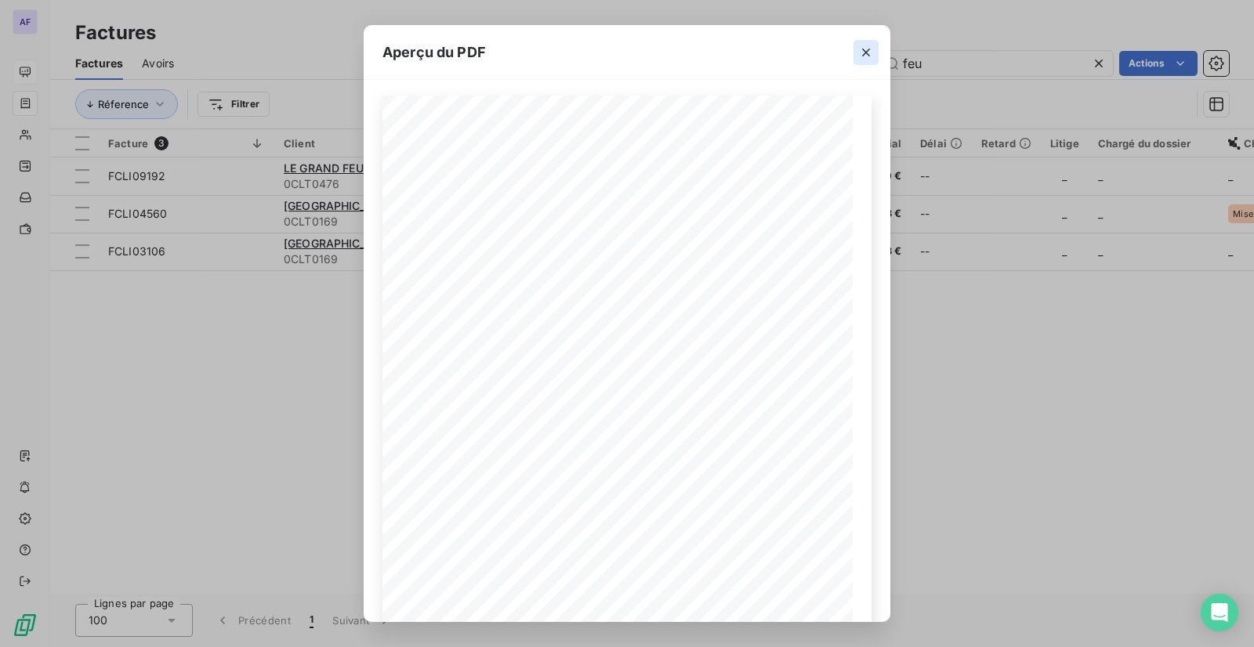
click at [867, 51] on icon "button" at bounding box center [866, 53] width 8 height 8
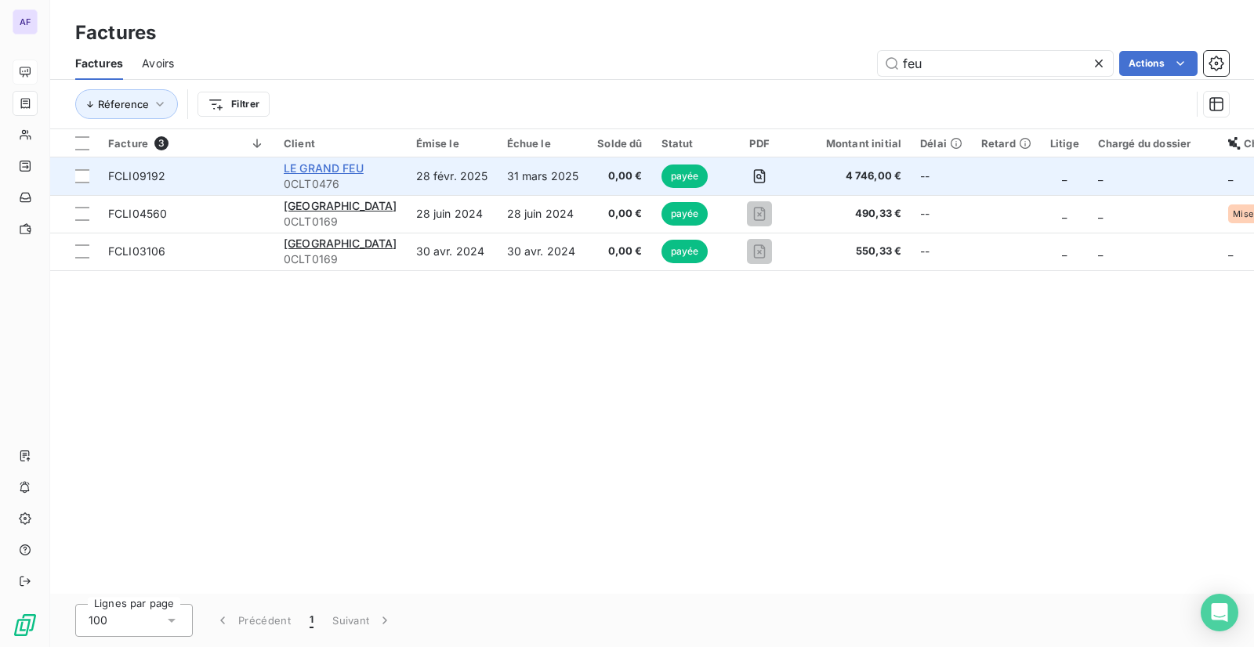
click at [339, 164] on span "LE GRAND FEU" at bounding box center [324, 167] width 80 height 13
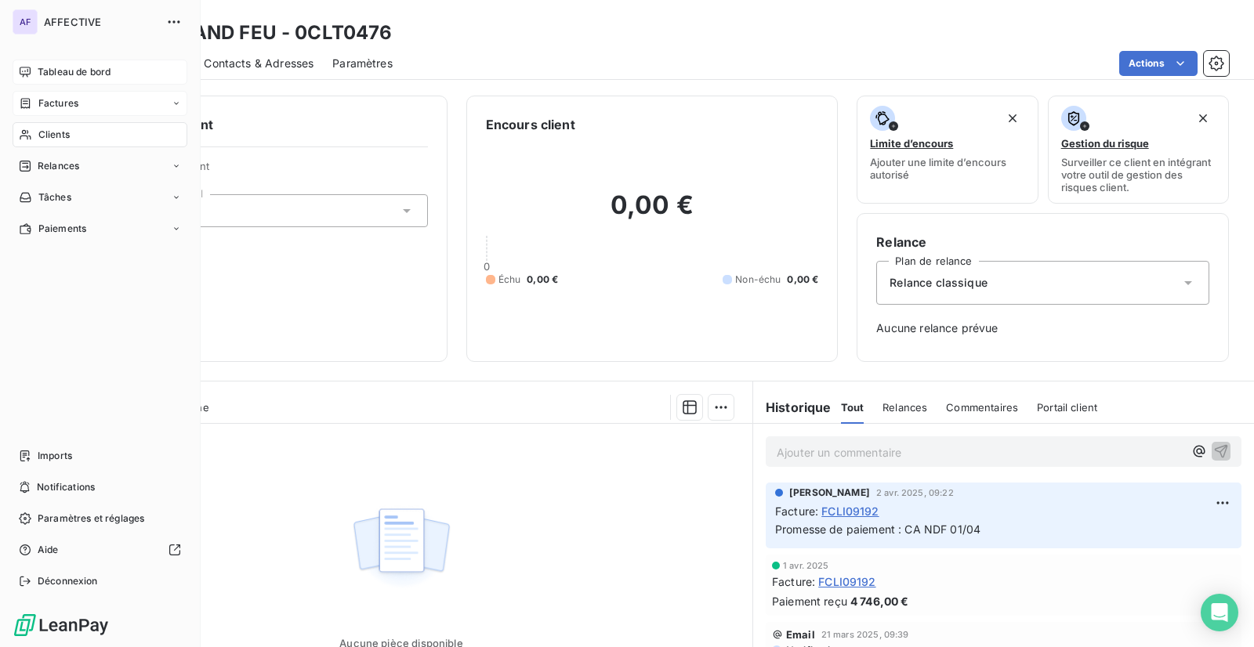
click at [60, 101] on span "Factures" at bounding box center [58, 103] width 40 height 14
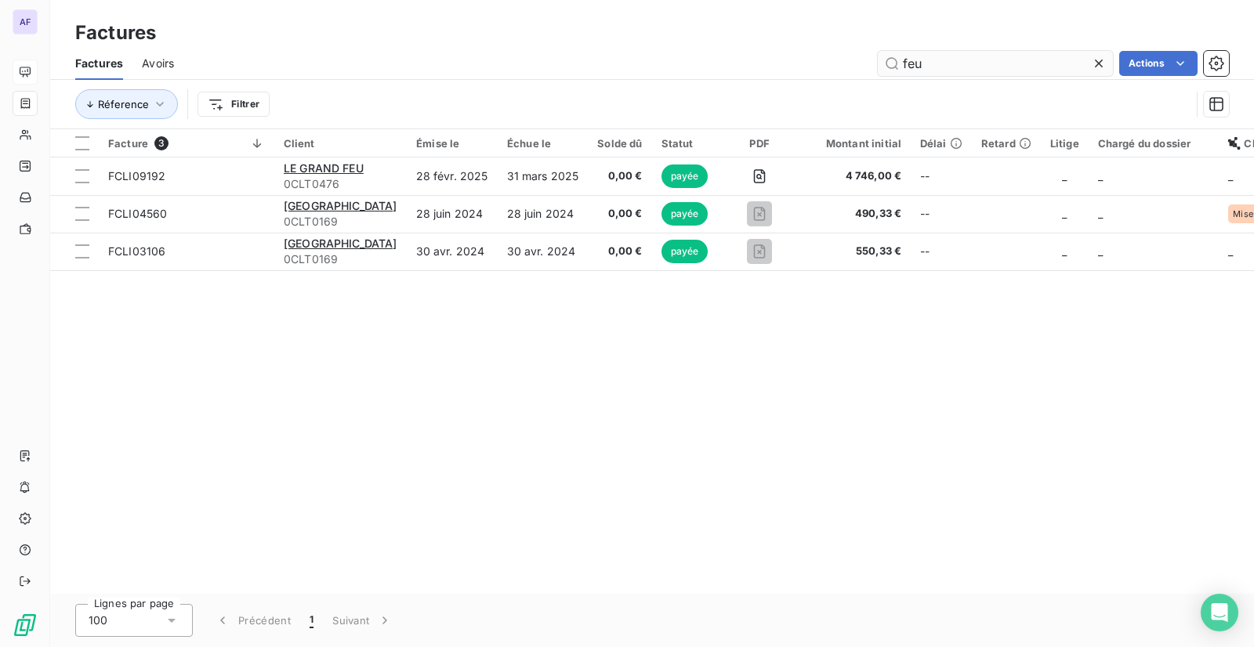
drag, startPoint x: 956, startPoint y: 73, endPoint x: 903, endPoint y: 63, distance: 54.2
click at [903, 63] on input "feu" at bounding box center [995, 63] width 235 height 25
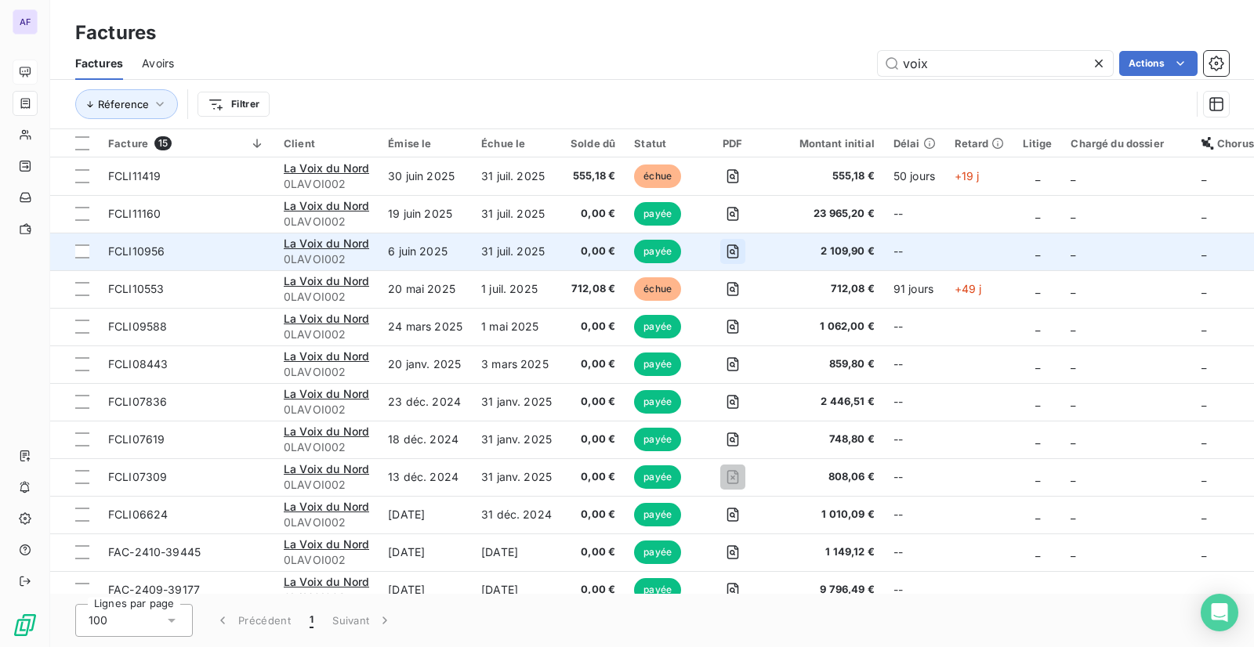
click at [731, 251] on icon "button" at bounding box center [733, 252] width 16 height 16
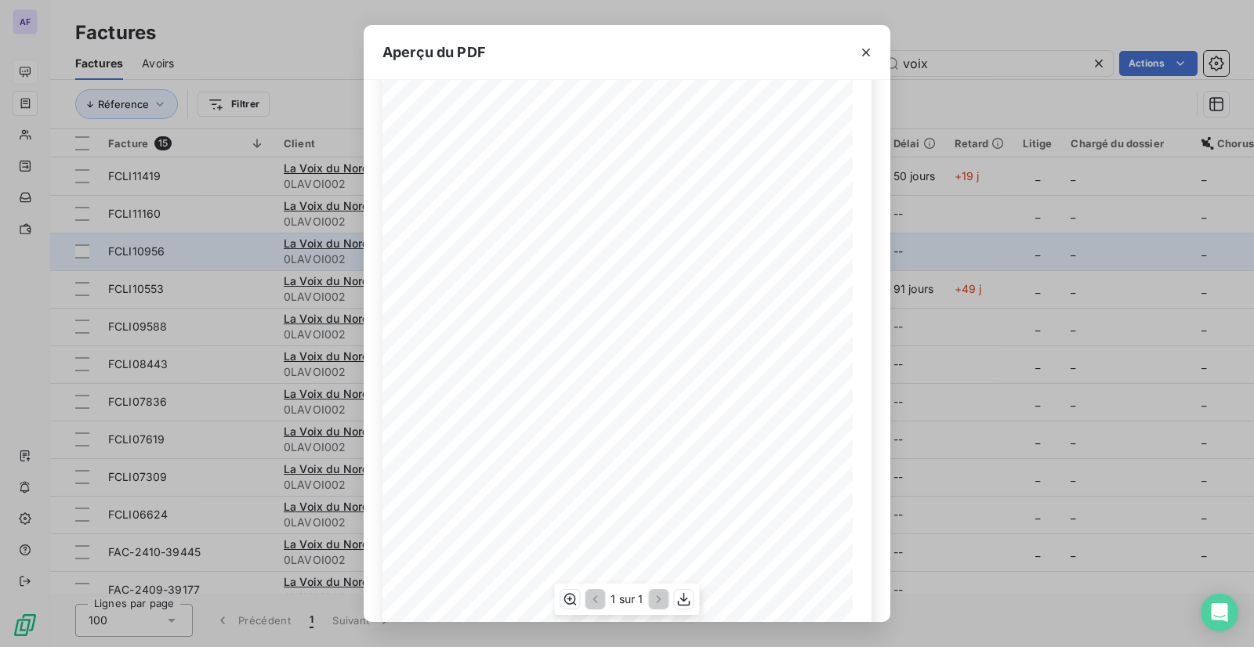
scroll to position [157, 0]
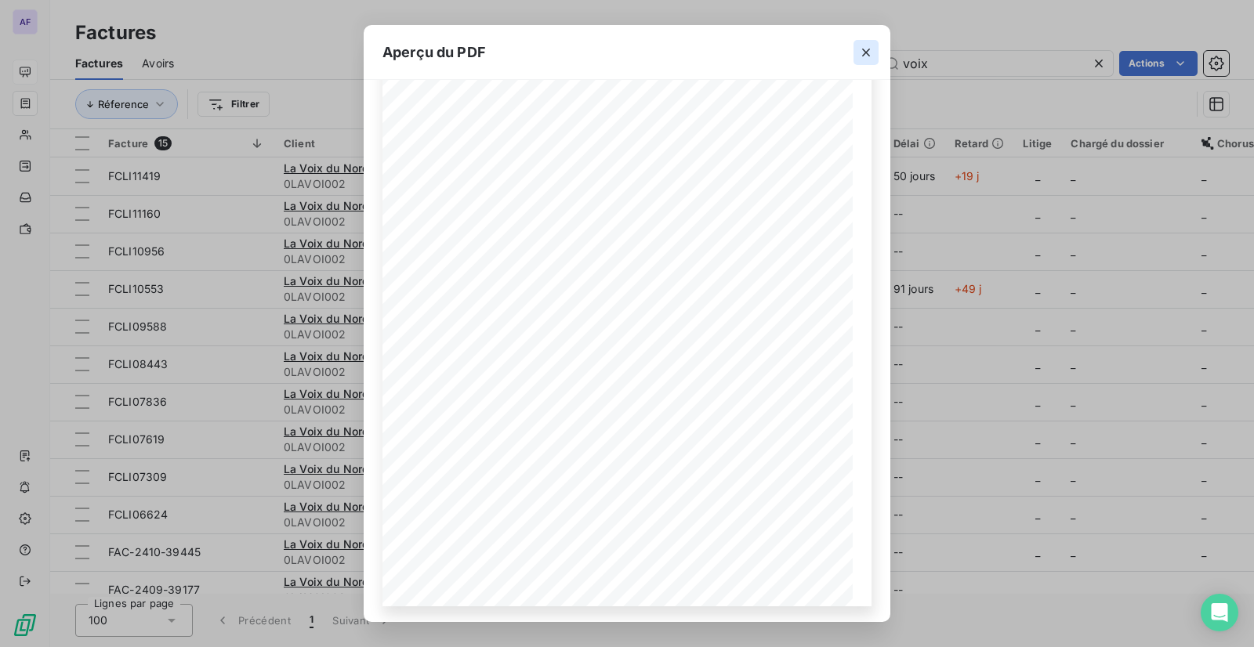
click at [857, 59] on button "button" at bounding box center [865, 52] width 25 height 25
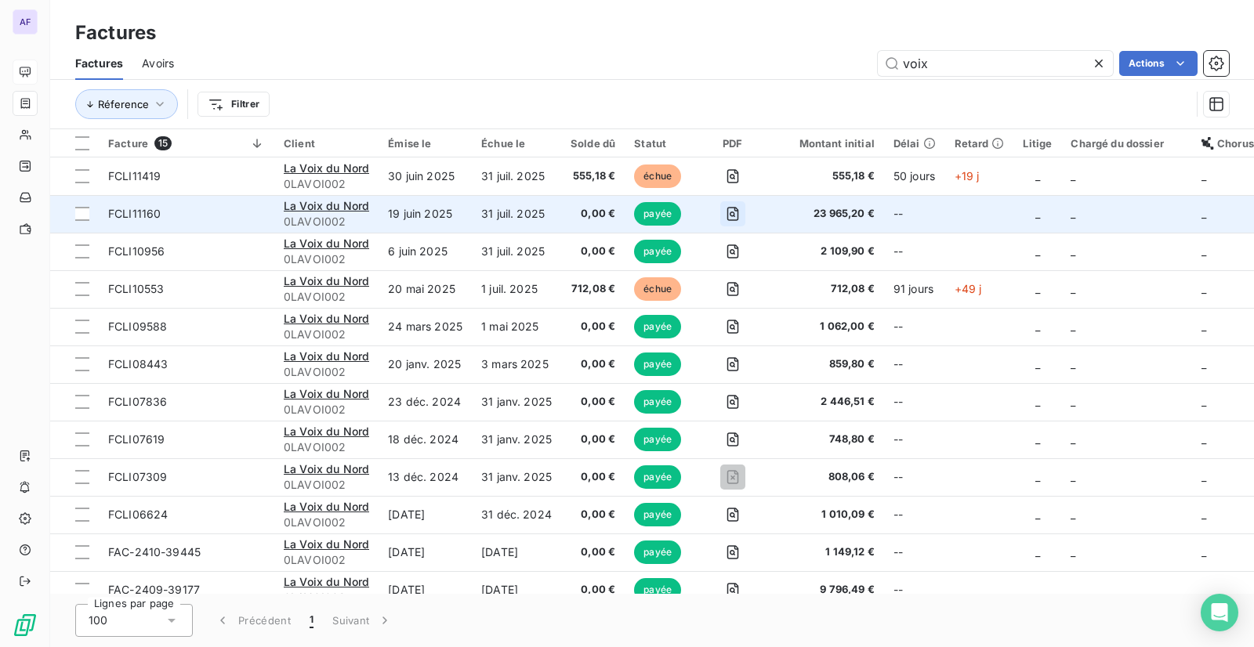
click at [727, 214] on icon "button" at bounding box center [733, 214] width 12 height 14
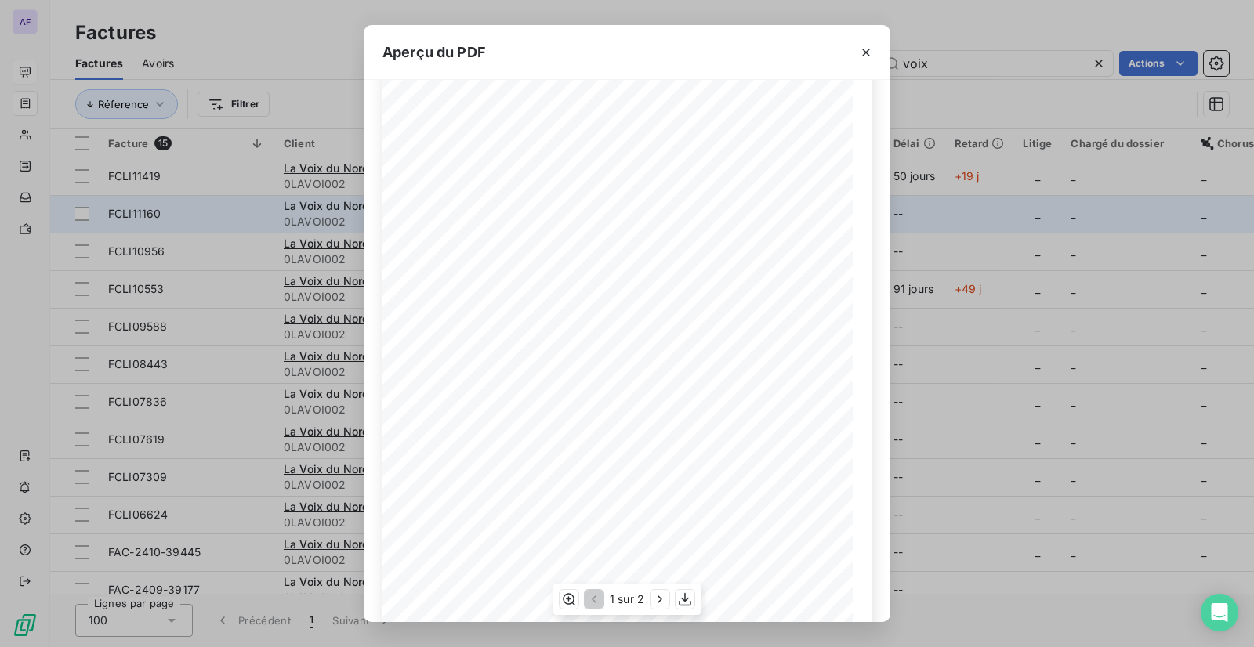
scroll to position [160, 0]
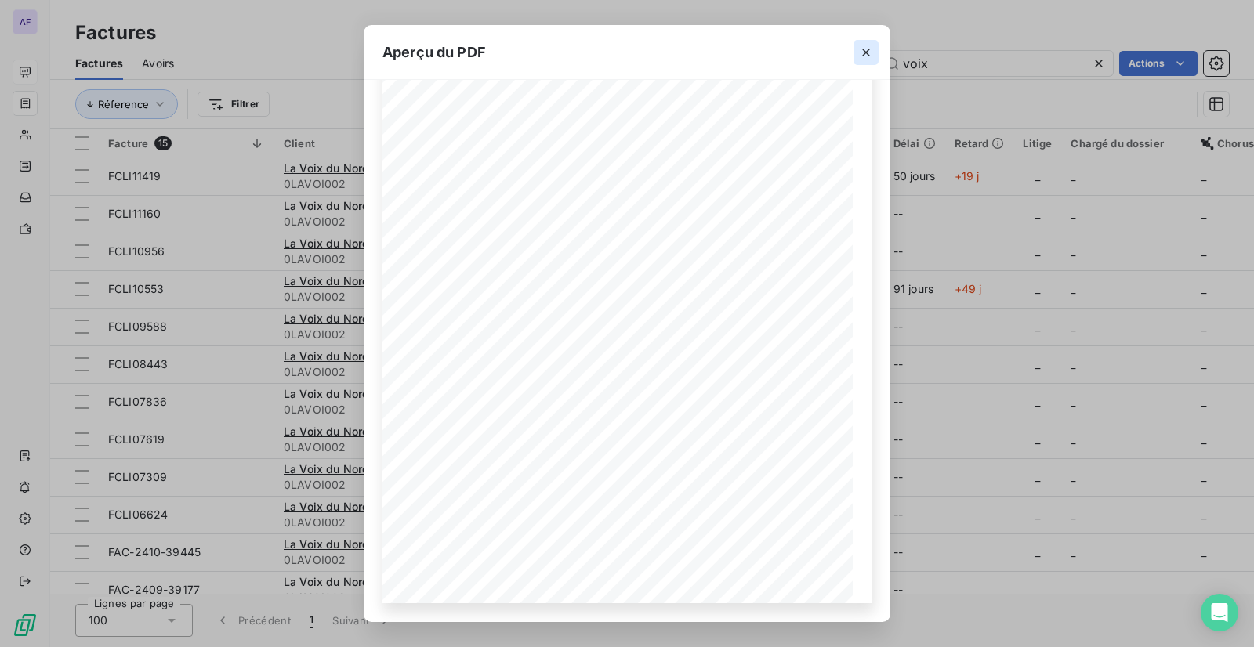
click at [870, 53] on icon "button" at bounding box center [866, 53] width 16 height 16
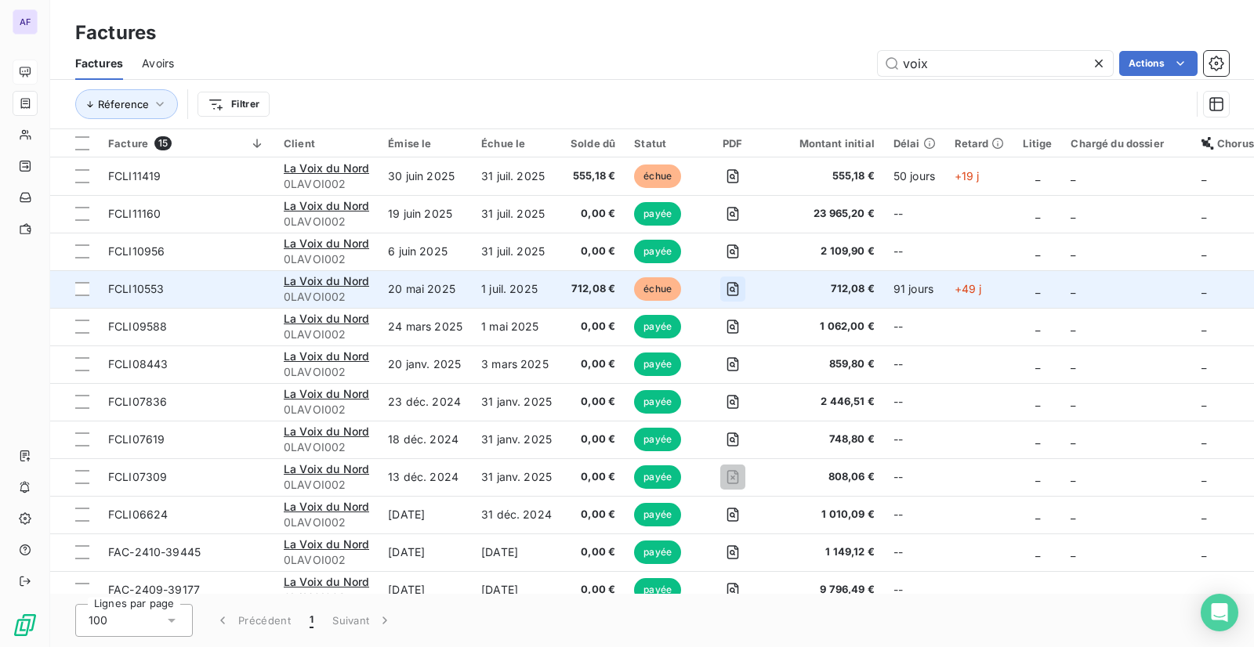
click at [734, 287] on icon "button" at bounding box center [733, 289] width 12 height 14
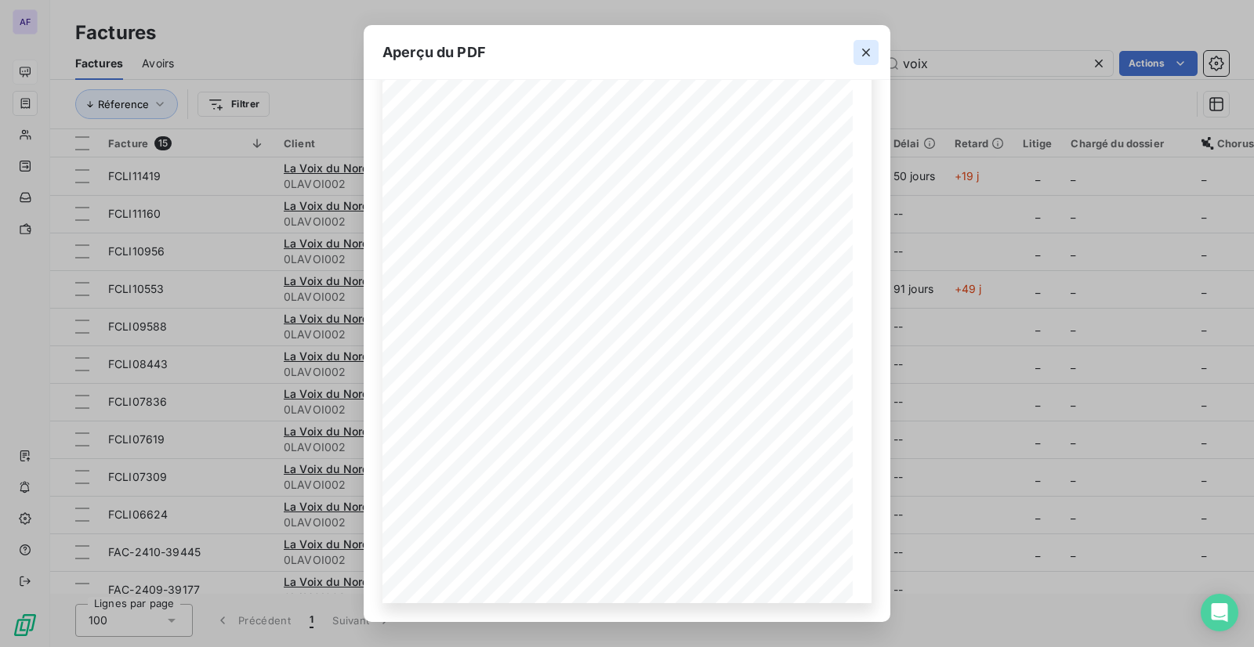
click at [859, 49] on icon "button" at bounding box center [866, 53] width 16 height 16
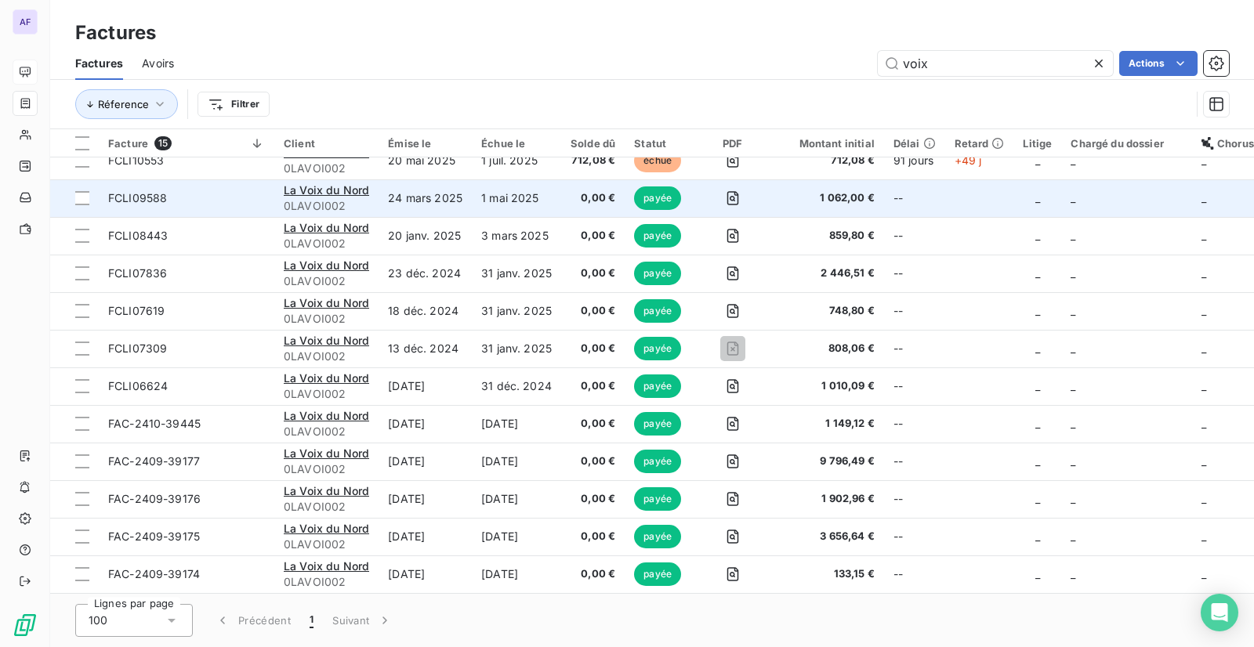
scroll to position [0, 0]
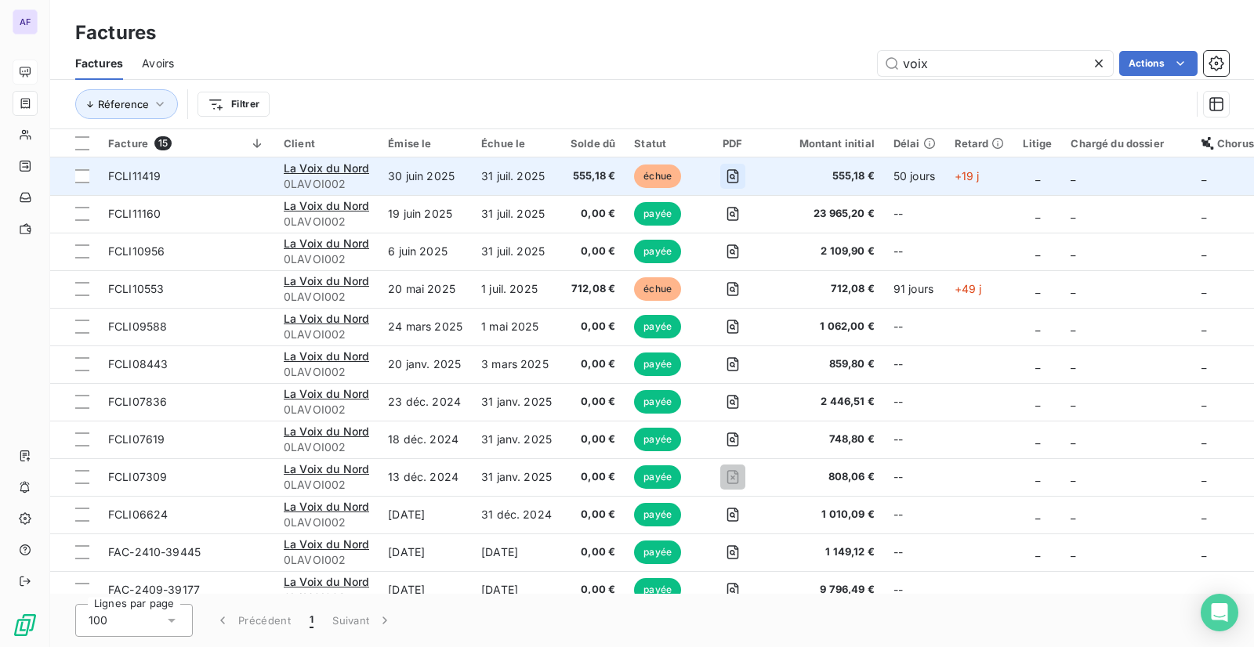
click at [725, 178] on icon "button" at bounding box center [733, 176] width 16 height 16
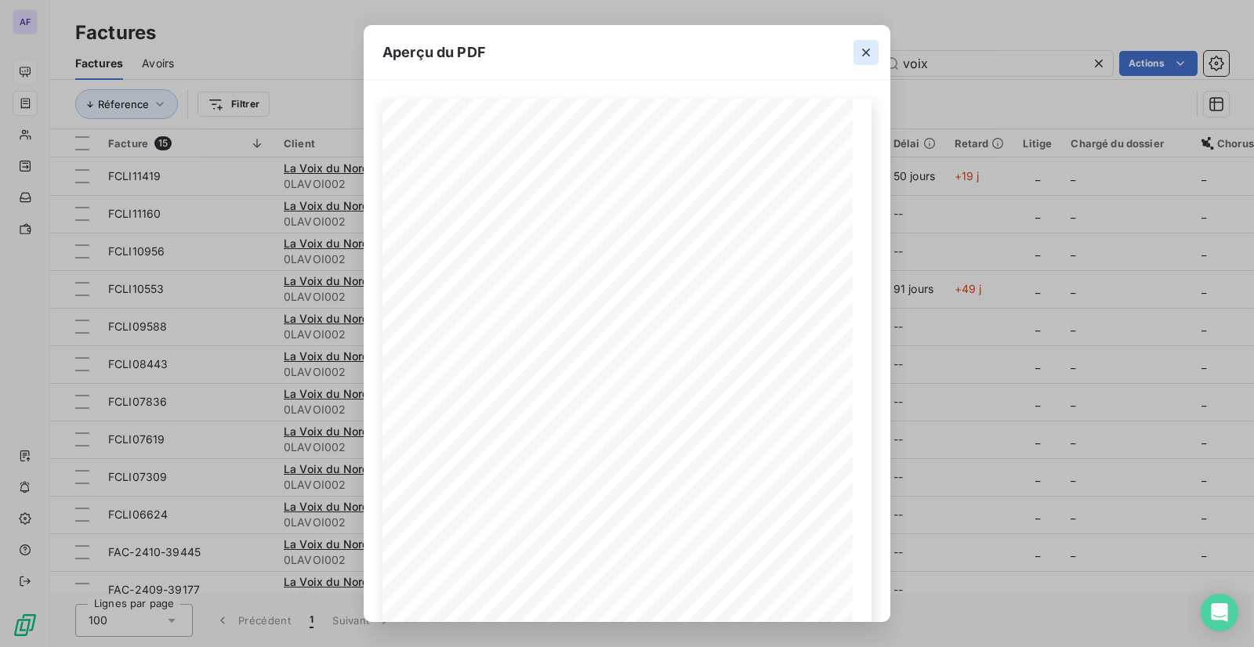
click at [866, 52] on icon "button" at bounding box center [866, 53] width 8 height 8
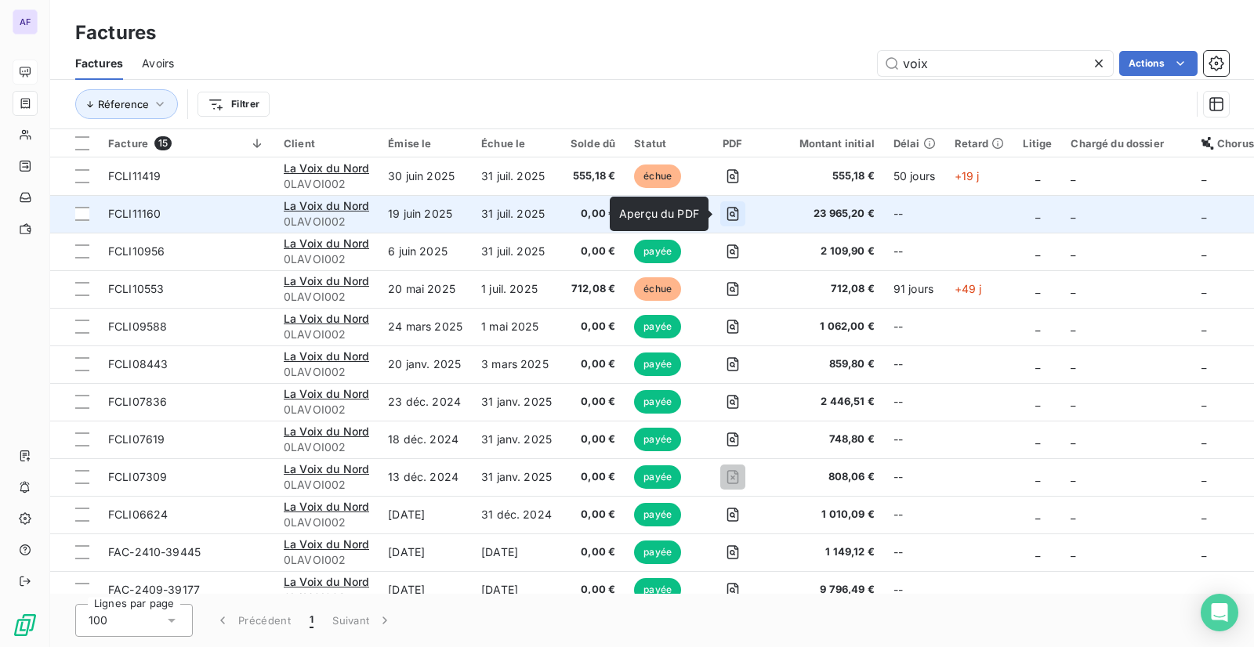
click at [726, 217] on icon "button" at bounding box center [733, 214] width 16 height 16
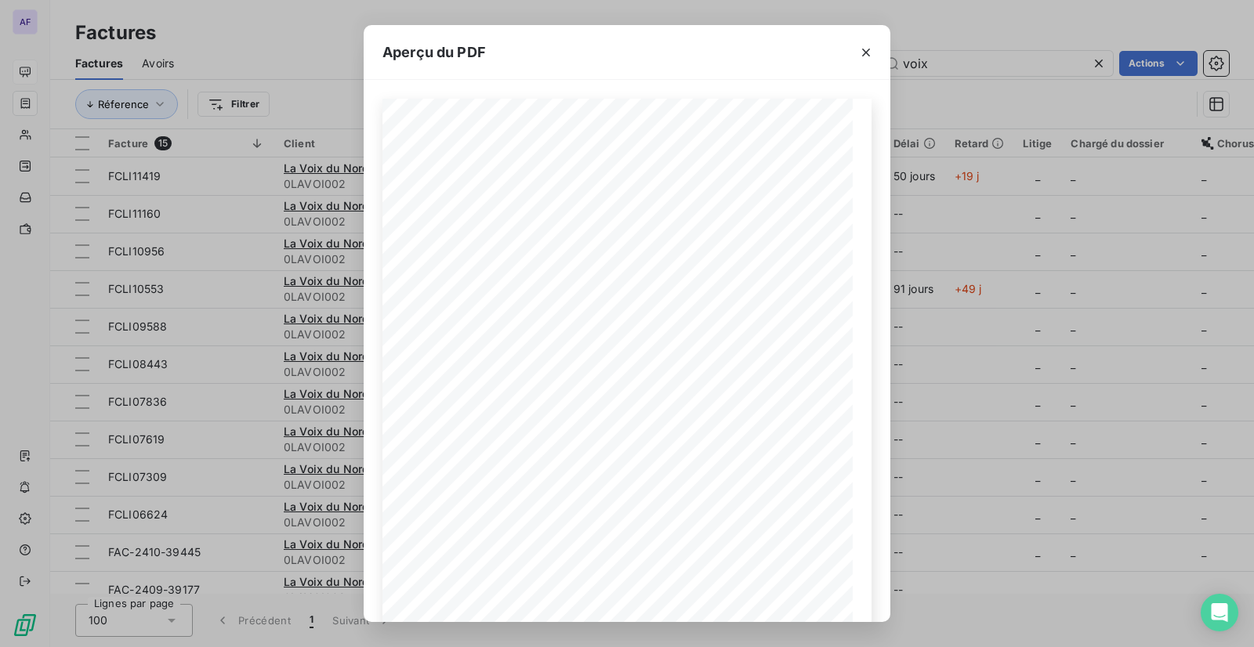
click at [871, 67] on div at bounding box center [866, 52] width 49 height 54
click at [866, 59] on icon "button" at bounding box center [866, 53] width 16 height 16
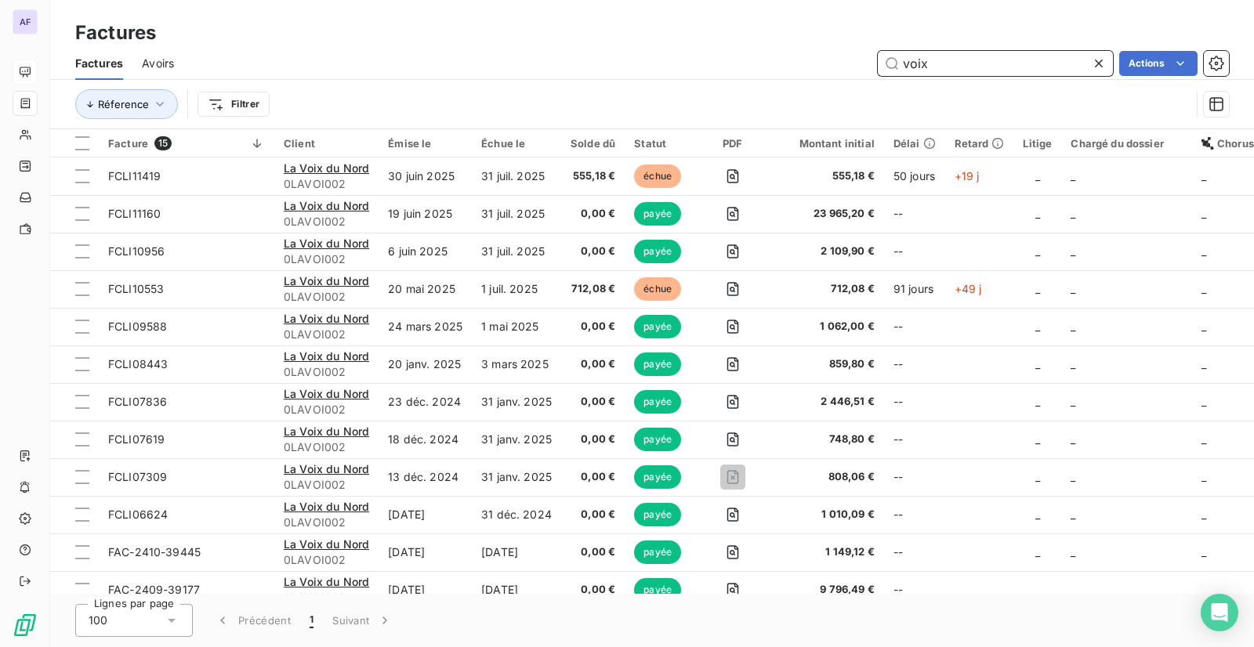
drag, startPoint x: 937, startPoint y: 62, endPoint x: 905, endPoint y: 67, distance: 32.5
click at [905, 67] on input "voix" at bounding box center [995, 63] width 235 height 25
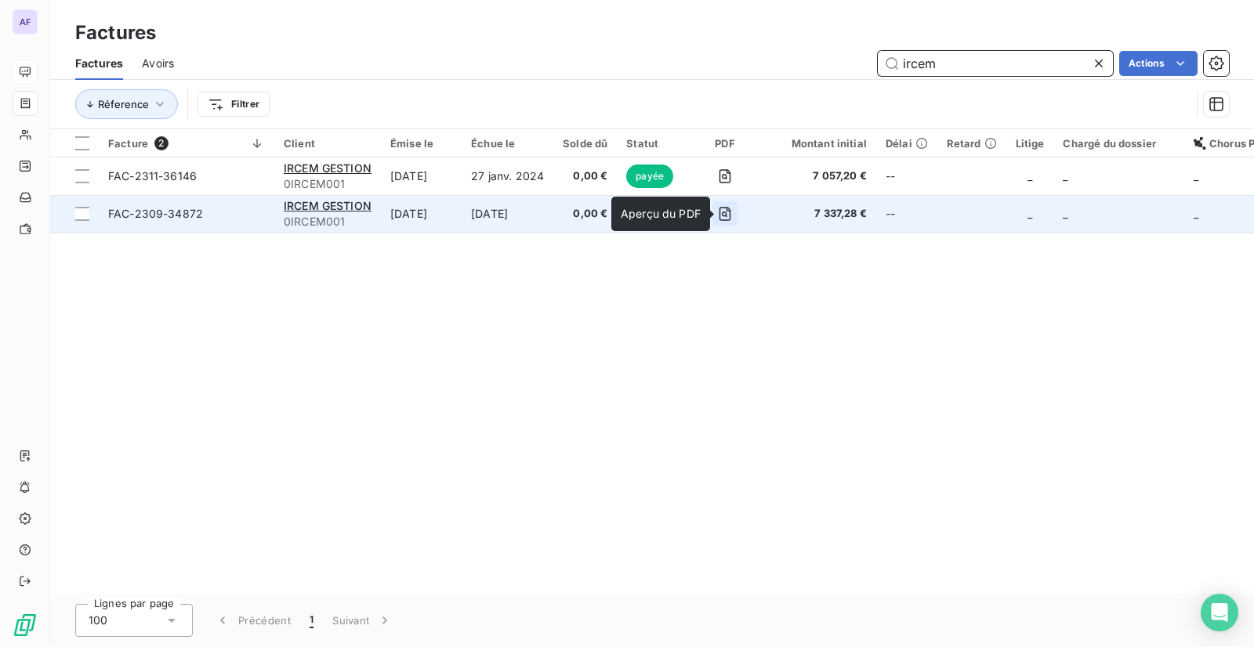
type input "ircem"
click at [733, 214] on icon "button" at bounding box center [725, 214] width 16 height 16
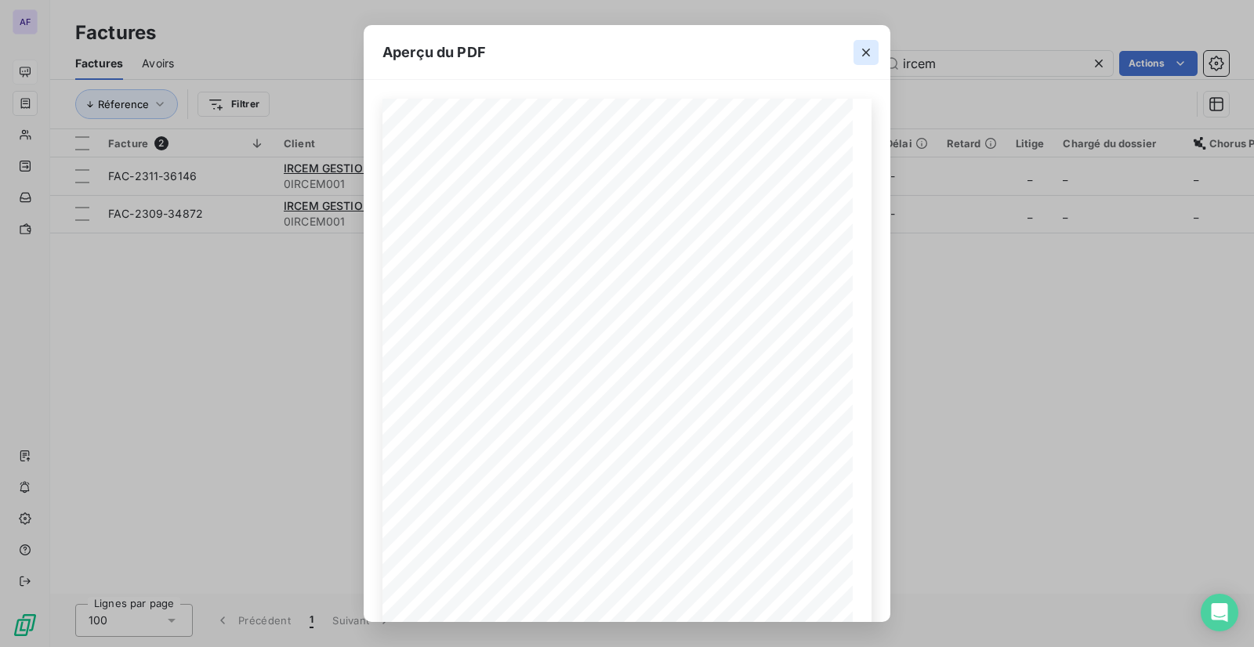
click at [866, 54] on icon "button" at bounding box center [866, 53] width 16 height 16
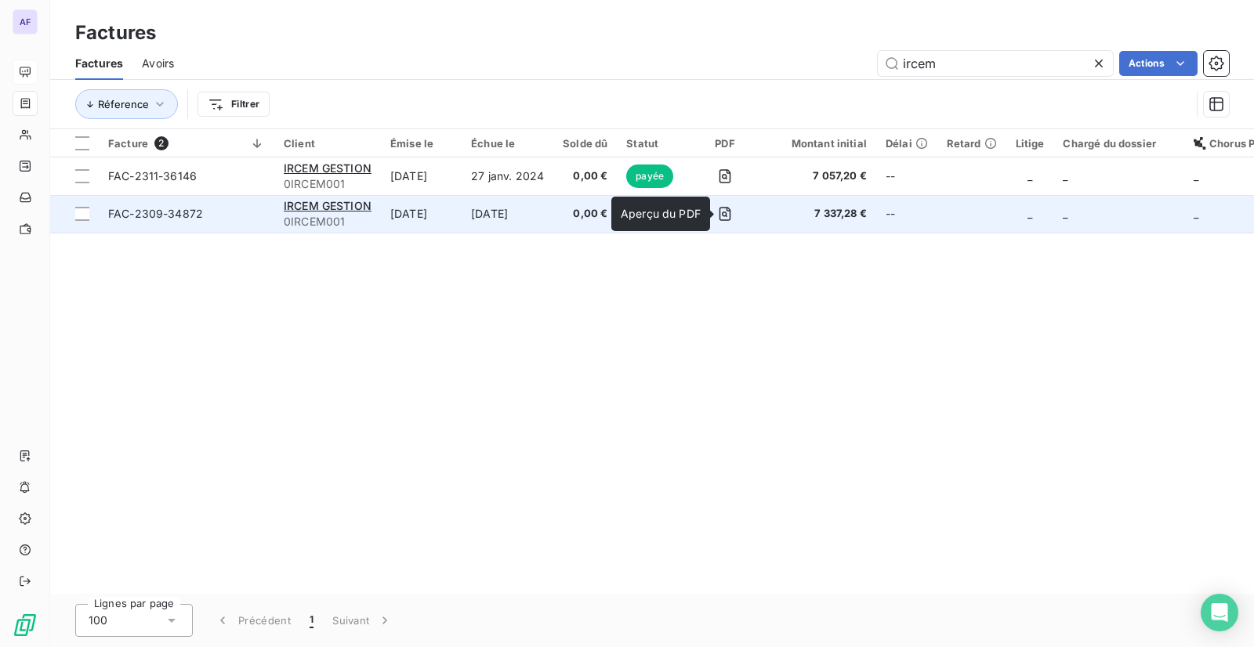
click at [214, 215] on span "FAC-2309-34872" at bounding box center [186, 214] width 157 height 16
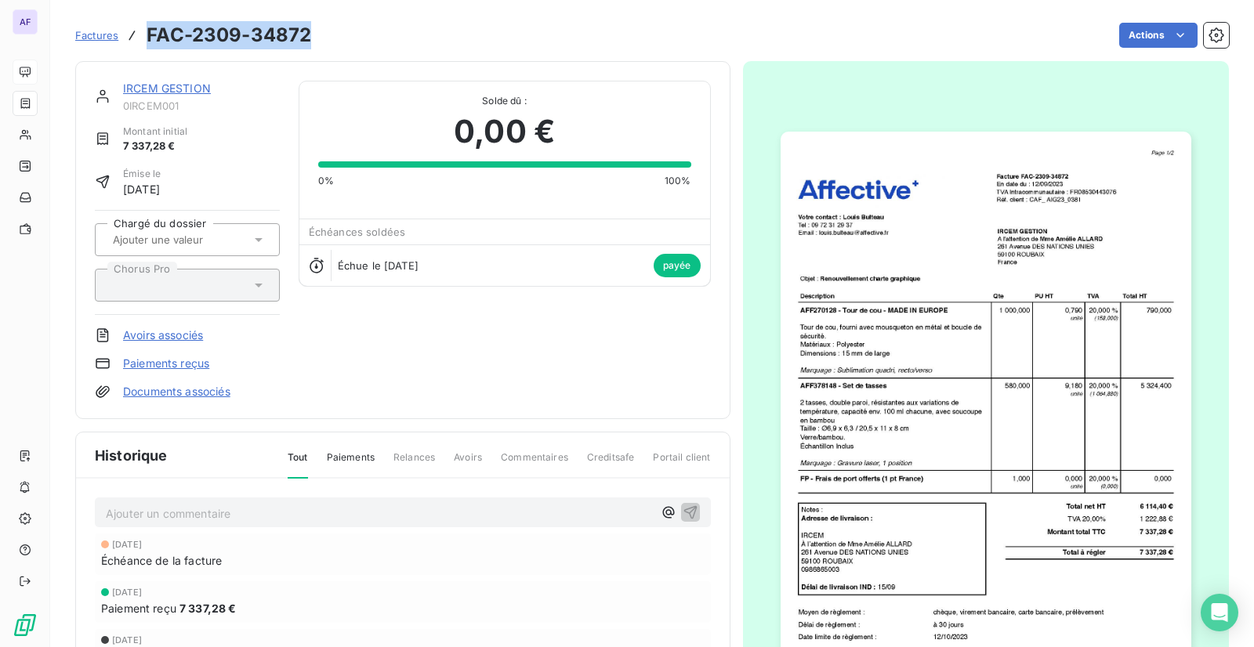
drag, startPoint x: 319, startPoint y: 18, endPoint x: 145, endPoint y: 38, distance: 175.0
click at [145, 38] on div "Factures FAC-2309-34872 Actions" at bounding box center [651, 26] width 1153 height 52
copy h3 "FAC-2309-34872"
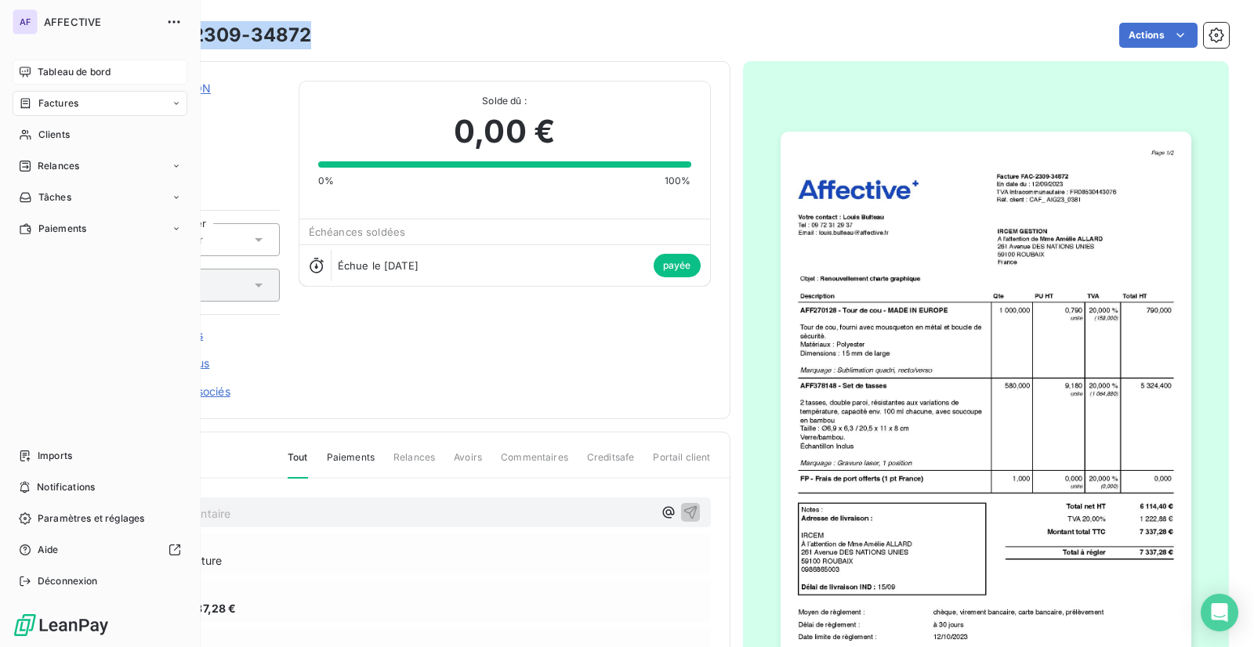
click at [39, 103] on span "Factures" at bounding box center [58, 103] width 40 height 14
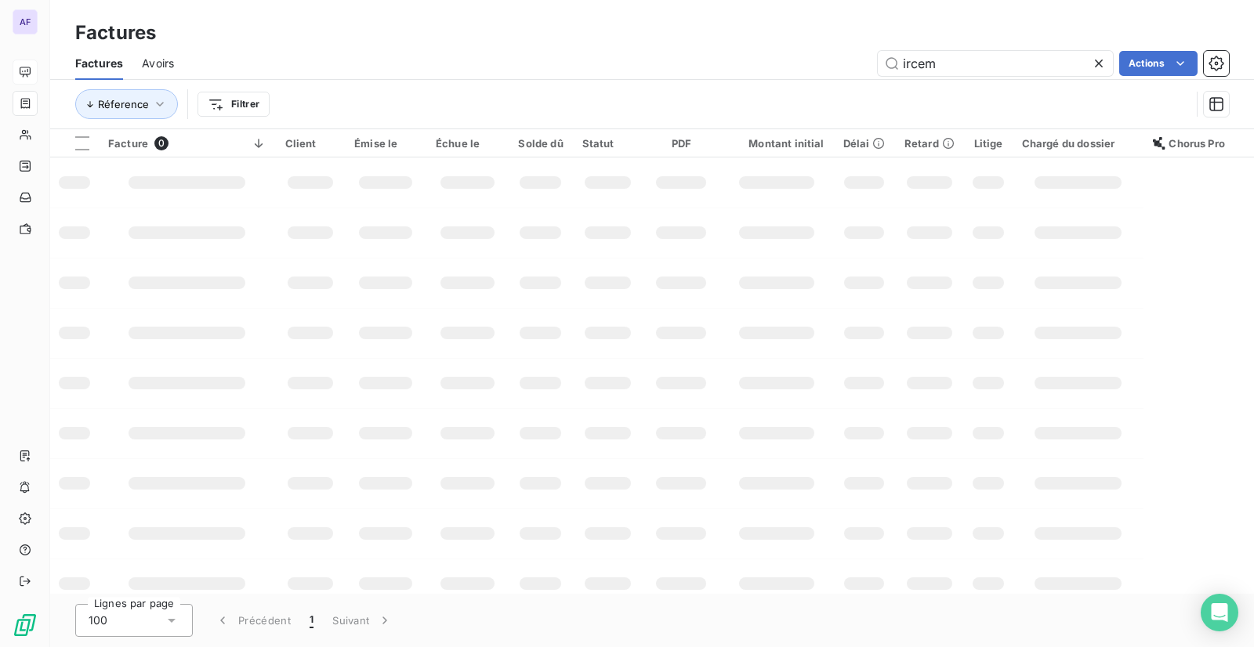
click at [866, 49] on div "Factures Avoirs ircem Actions" at bounding box center [652, 63] width 1204 height 33
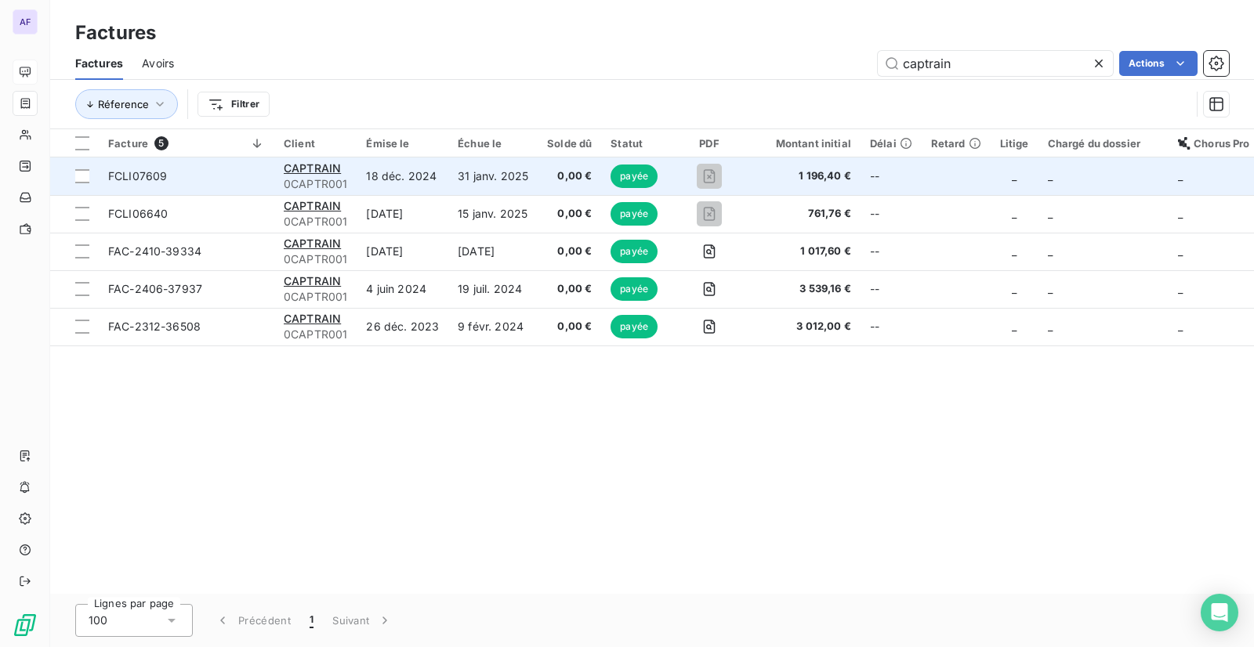
type input "captrain"
click at [172, 174] on span "FCLI07609" at bounding box center [186, 176] width 157 height 16
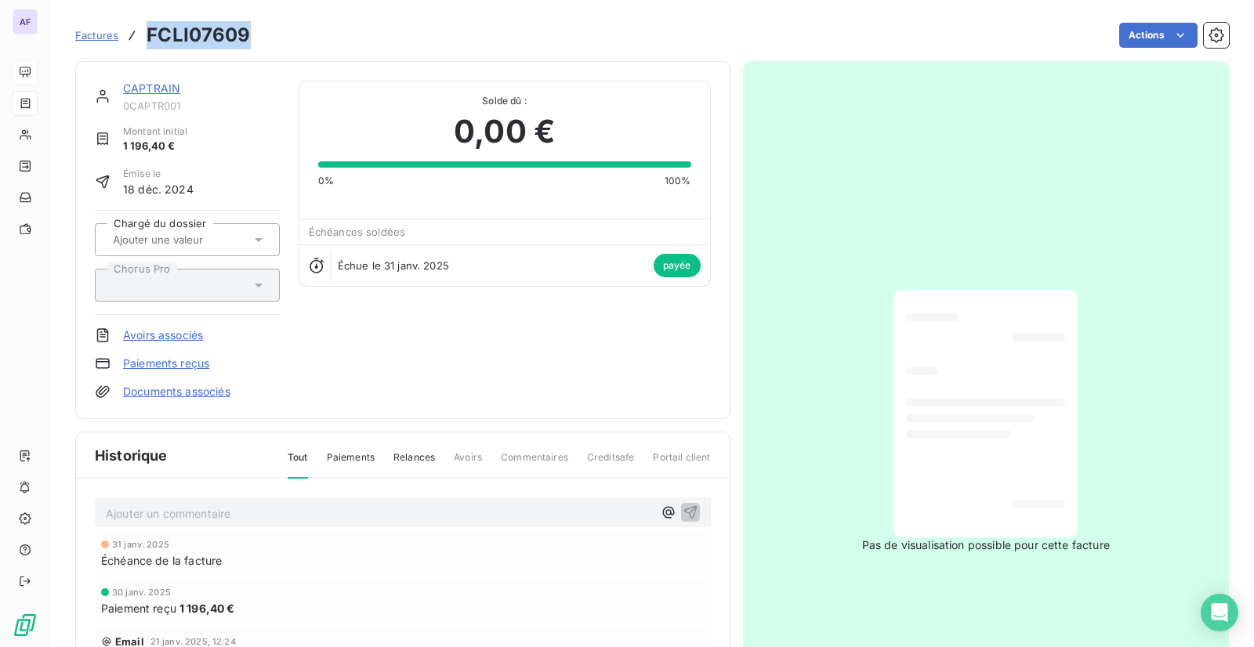
drag, startPoint x: 255, startPoint y: 34, endPoint x: 150, endPoint y: 34, distance: 105.8
click at [150, 34] on div "Factures FCLI07609 Actions" at bounding box center [651, 35] width 1153 height 33
copy h3 "FCLI07609"
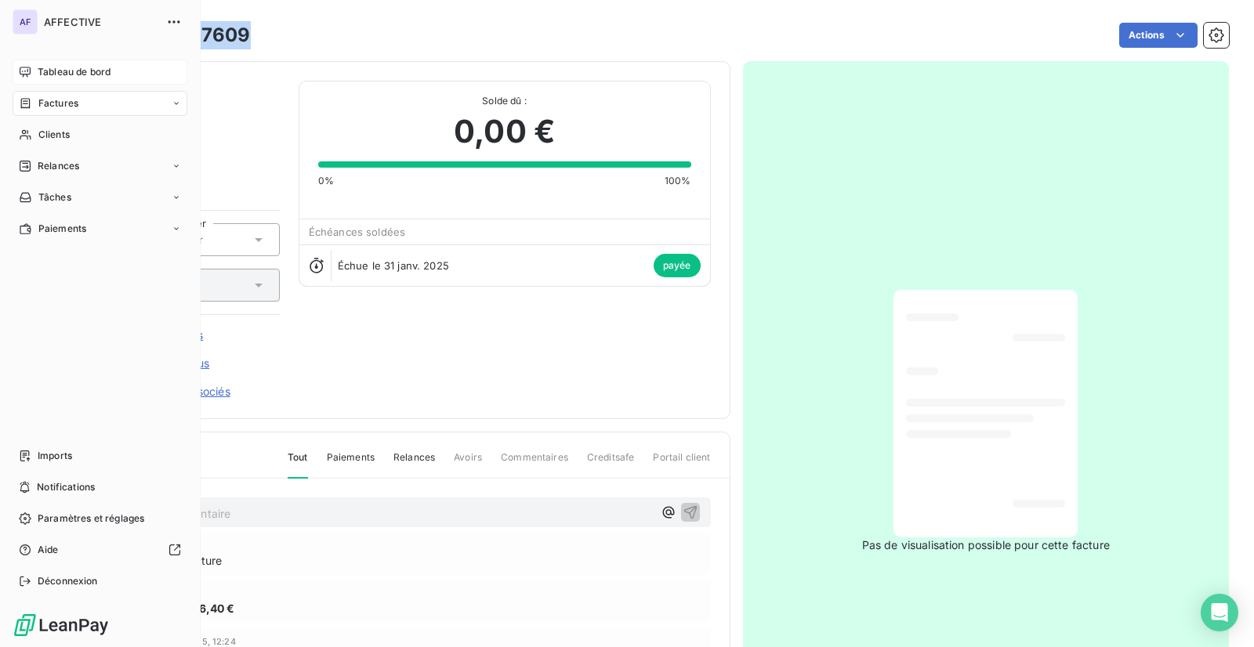
click at [56, 100] on span "Factures" at bounding box center [58, 103] width 40 height 14
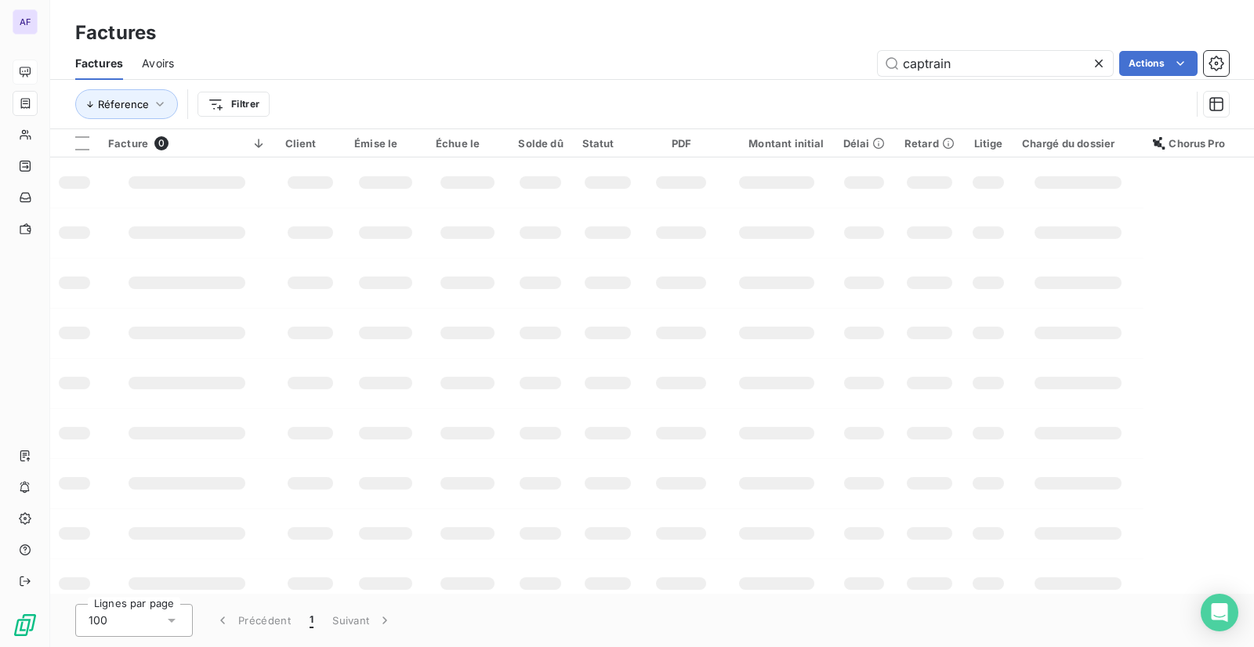
drag, startPoint x: 873, startPoint y: 69, endPoint x: 827, endPoint y: 72, distance: 45.6
click at [827, 72] on div "captrain Actions" at bounding box center [711, 63] width 1036 height 25
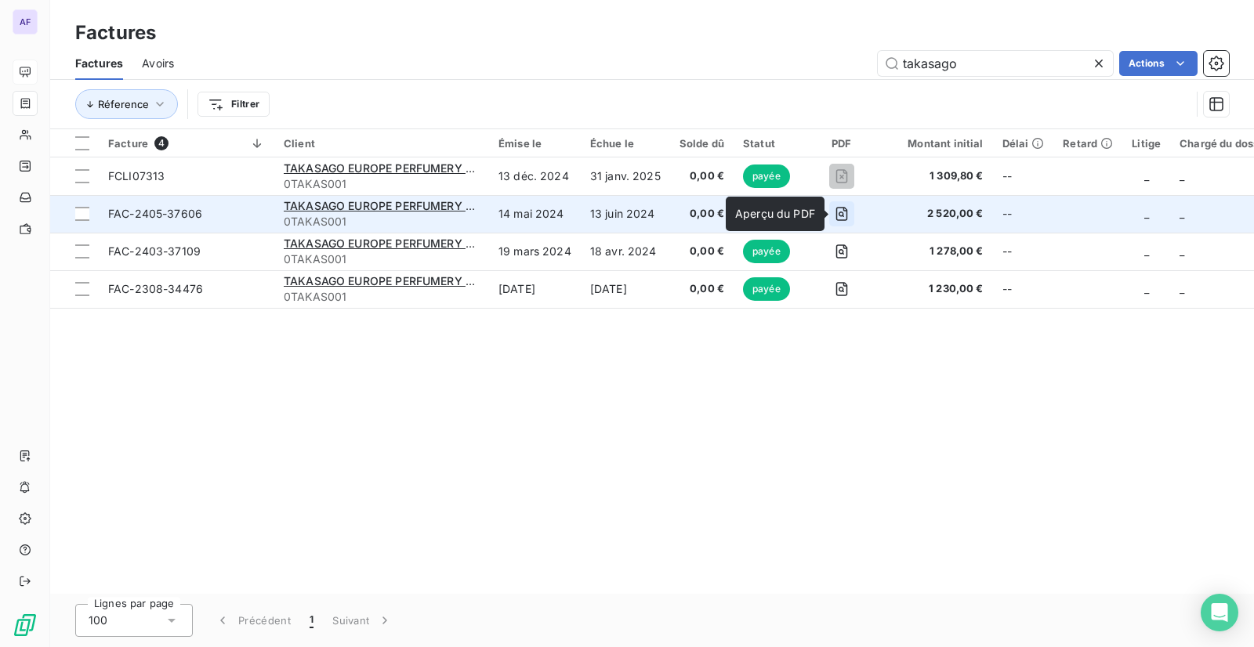
type input "takasago"
click at [845, 219] on icon "button" at bounding box center [842, 214] width 16 height 16
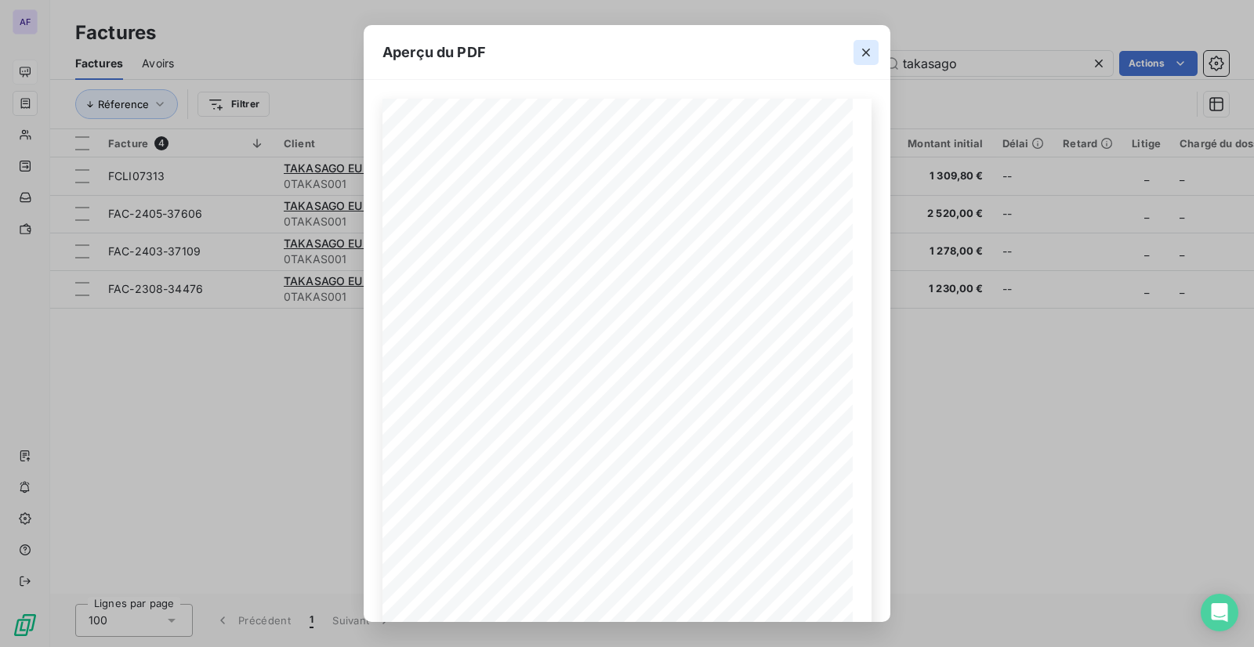
click at [869, 55] on icon "button" at bounding box center [866, 53] width 8 height 8
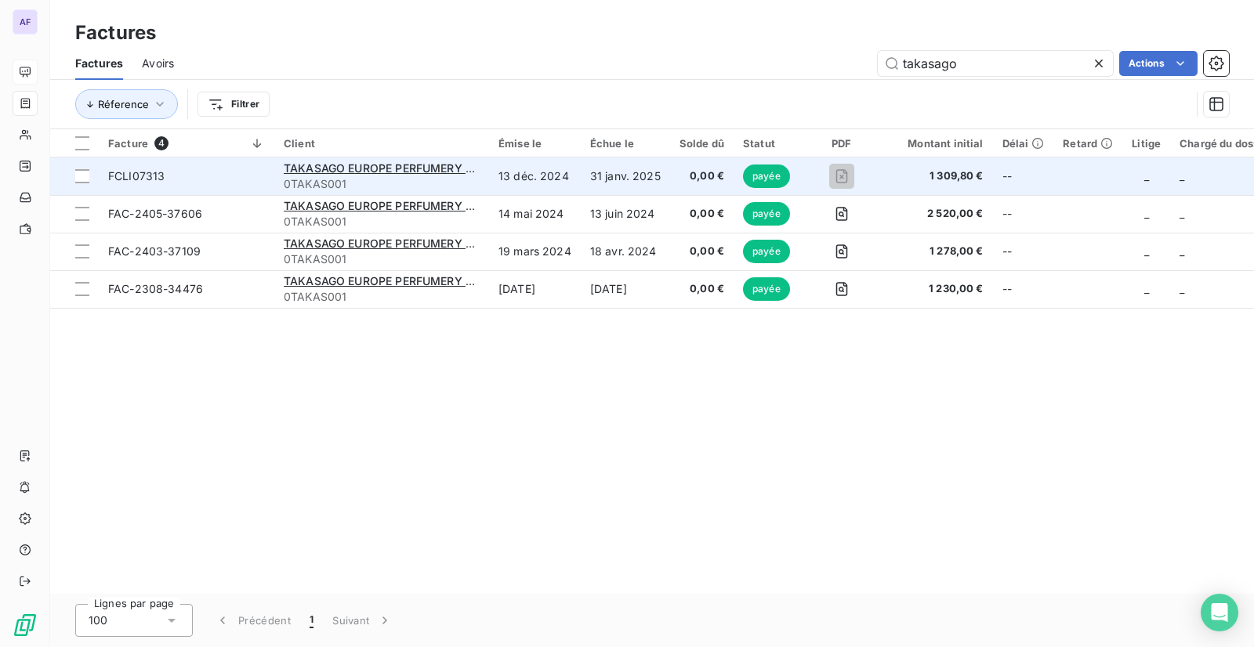
click at [393, 190] on span "0TAKAS001" at bounding box center [382, 184] width 196 height 16
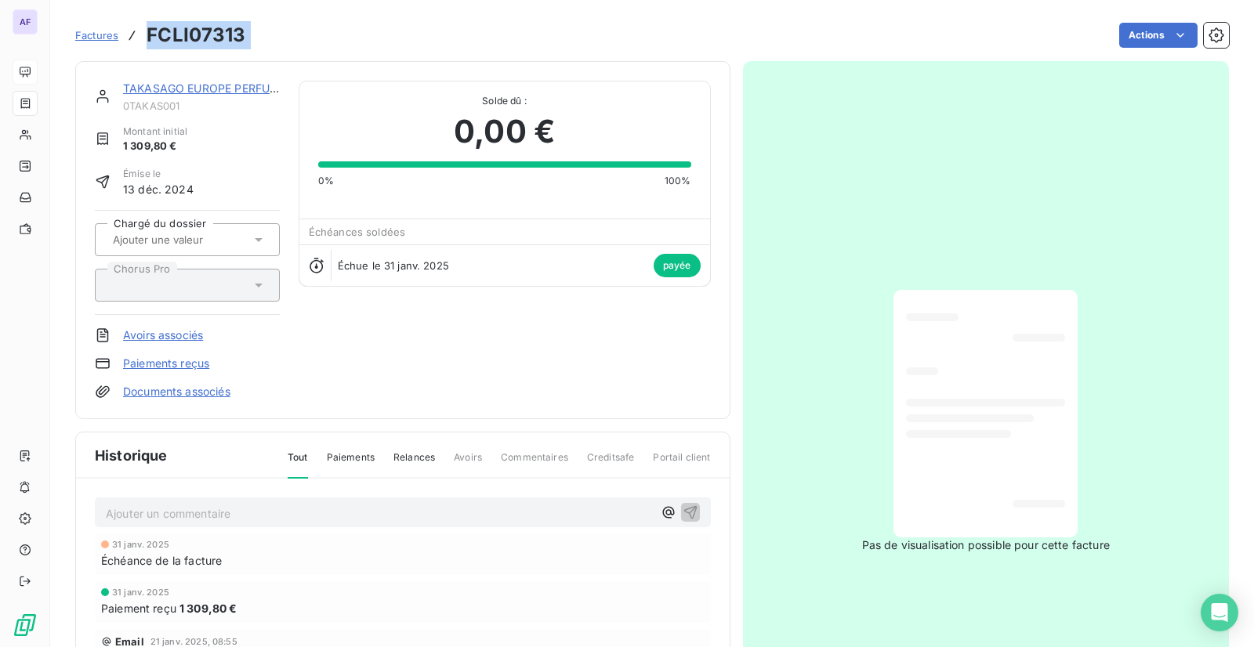
drag, startPoint x: 258, startPoint y: 29, endPoint x: 147, endPoint y: 38, distance: 111.7
click at [147, 38] on div "Factures FCLI07313 Actions" at bounding box center [651, 35] width 1153 height 33
copy section "FCLI07313 Actions"
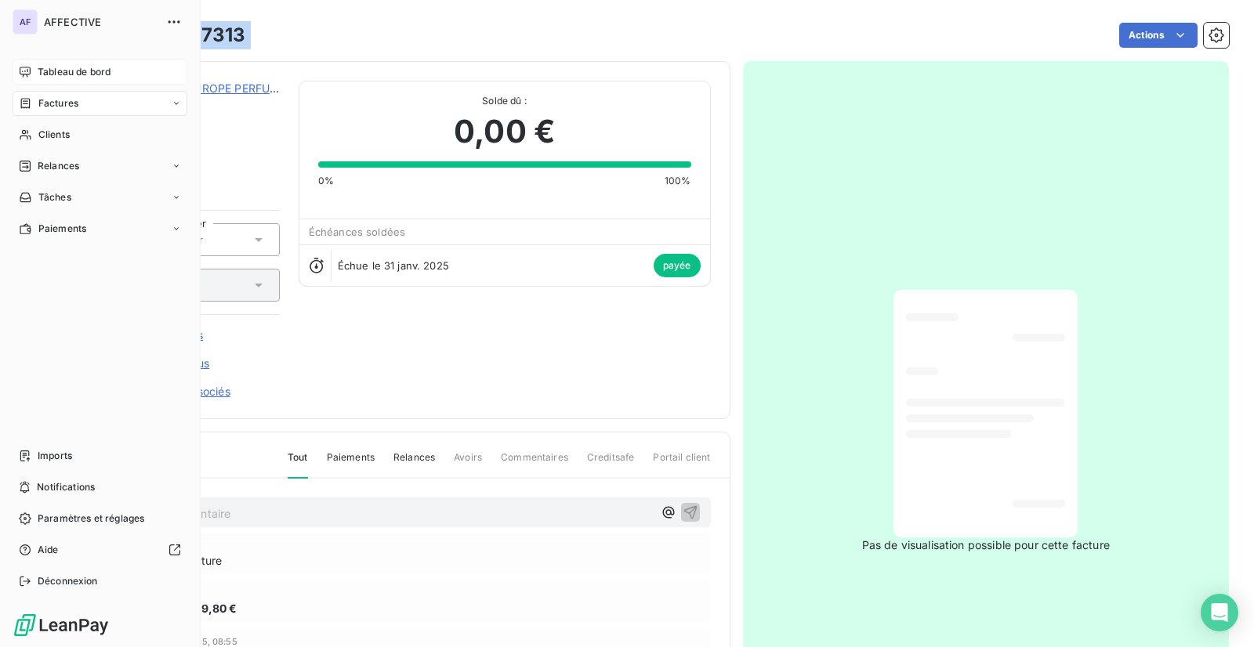
click at [60, 107] on span "Factures" at bounding box center [58, 103] width 40 height 14
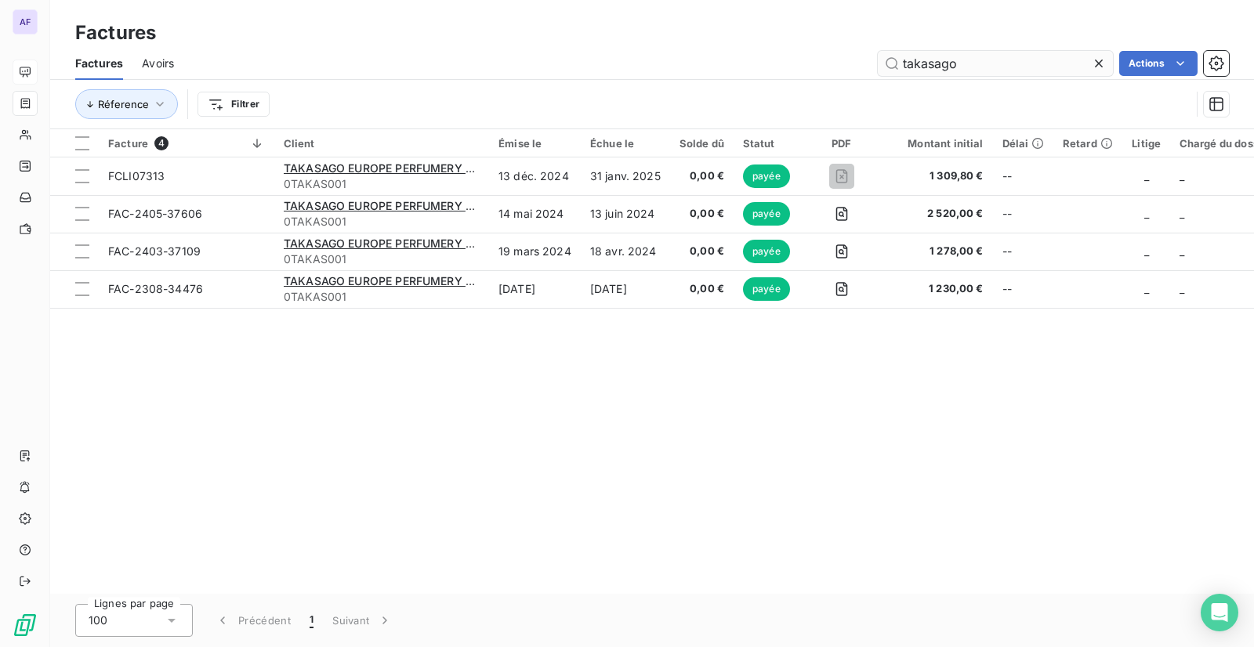
drag, startPoint x: 908, startPoint y: 68, endPoint x: 883, endPoint y: 69, distance: 25.1
click at [883, 69] on input "takasago" at bounding box center [995, 63] width 235 height 25
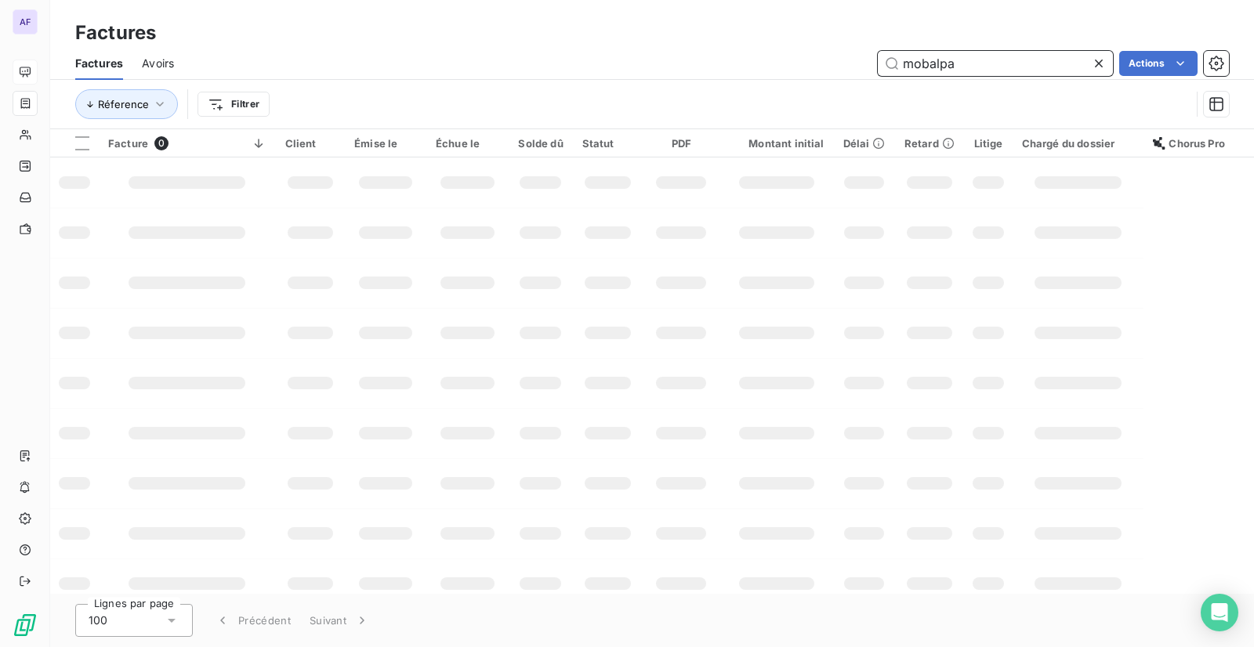
drag, startPoint x: 978, startPoint y: 63, endPoint x: 878, endPoint y: 63, distance: 99.5
click at [878, 63] on input "mobalpa" at bounding box center [995, 63] width 235 height 25
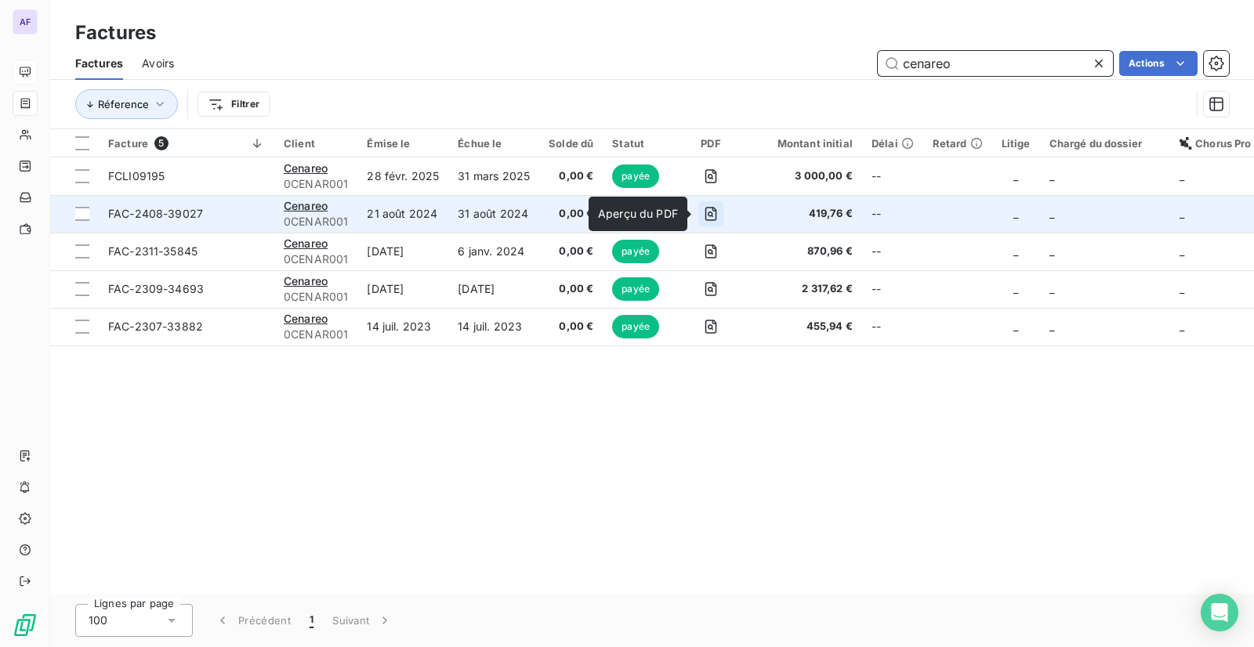
type input "cenareo"
click at [704, 215] on icon "button" at bounding box center [711, 214] width 16 height 16
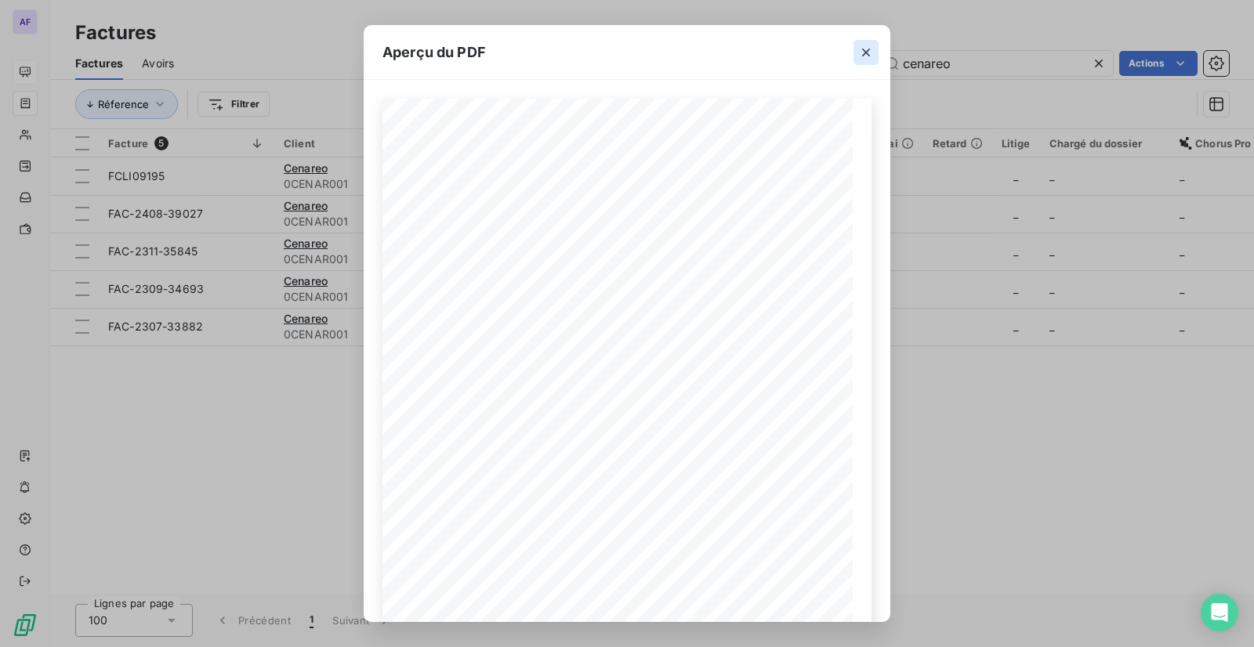
click at [867, 54] on icon "button" at bounding box center [866, 53] width 8 height 8
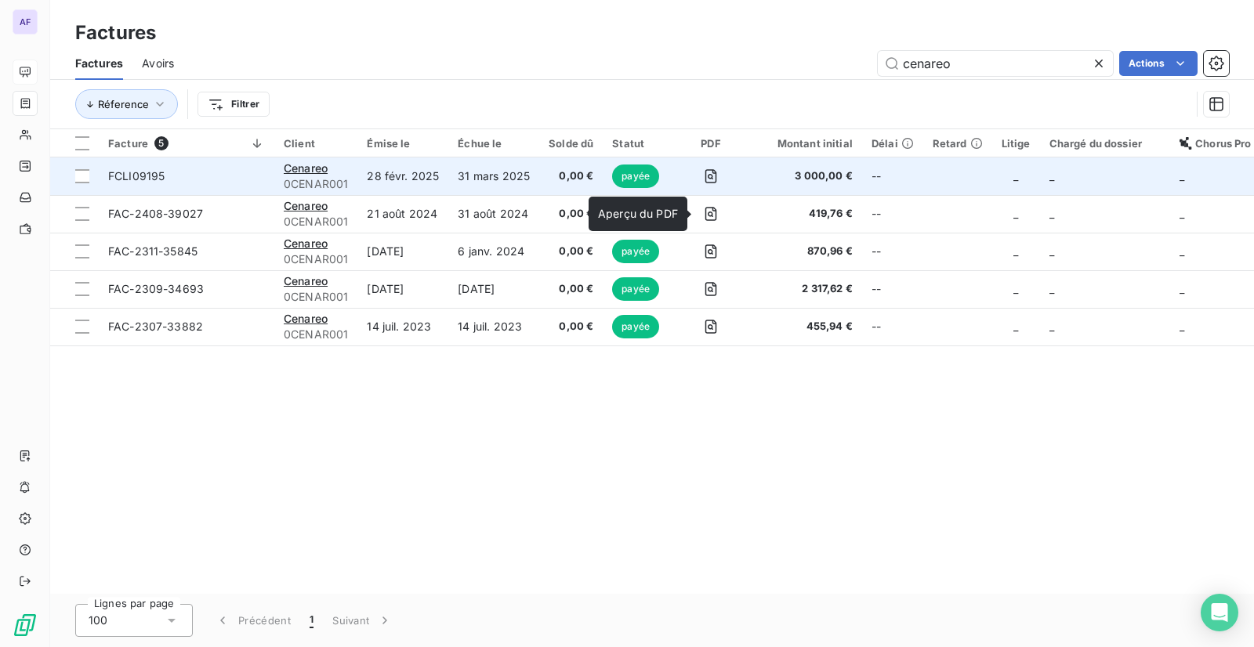
click at [217, 179] on span "FCLI09195" at bounding box center [186, 176] width 157 height 16
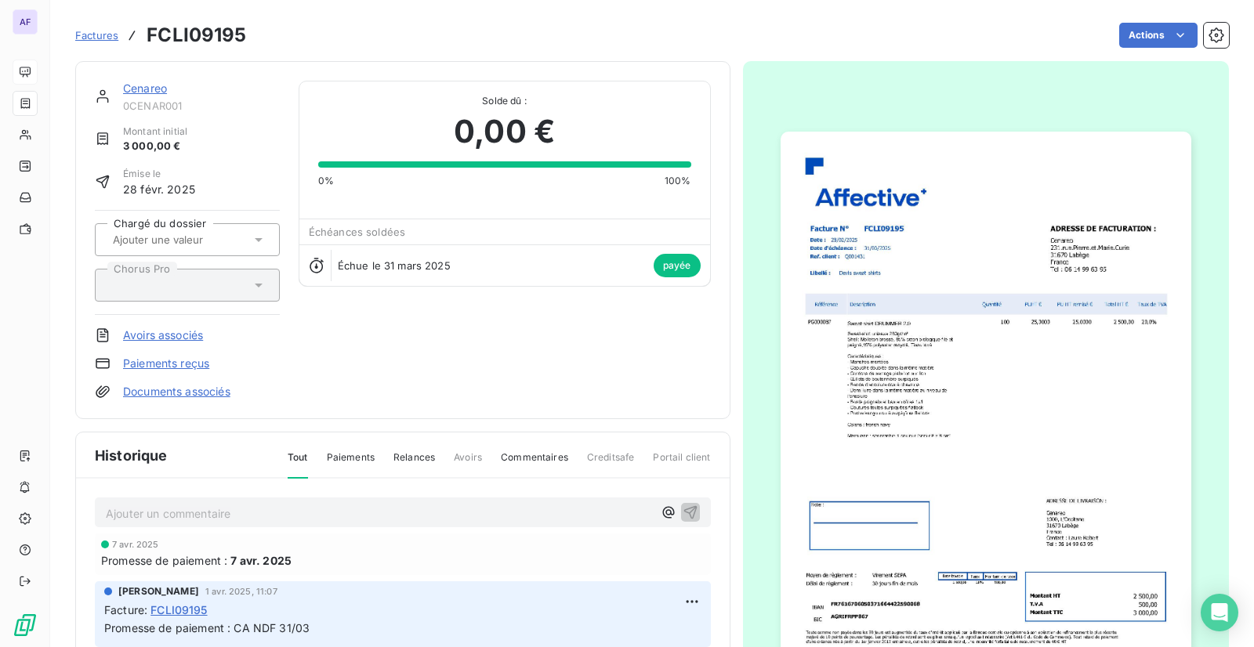
click at [1037, 334] on img "button" at bounding box center [985, 422] width 411 height 581
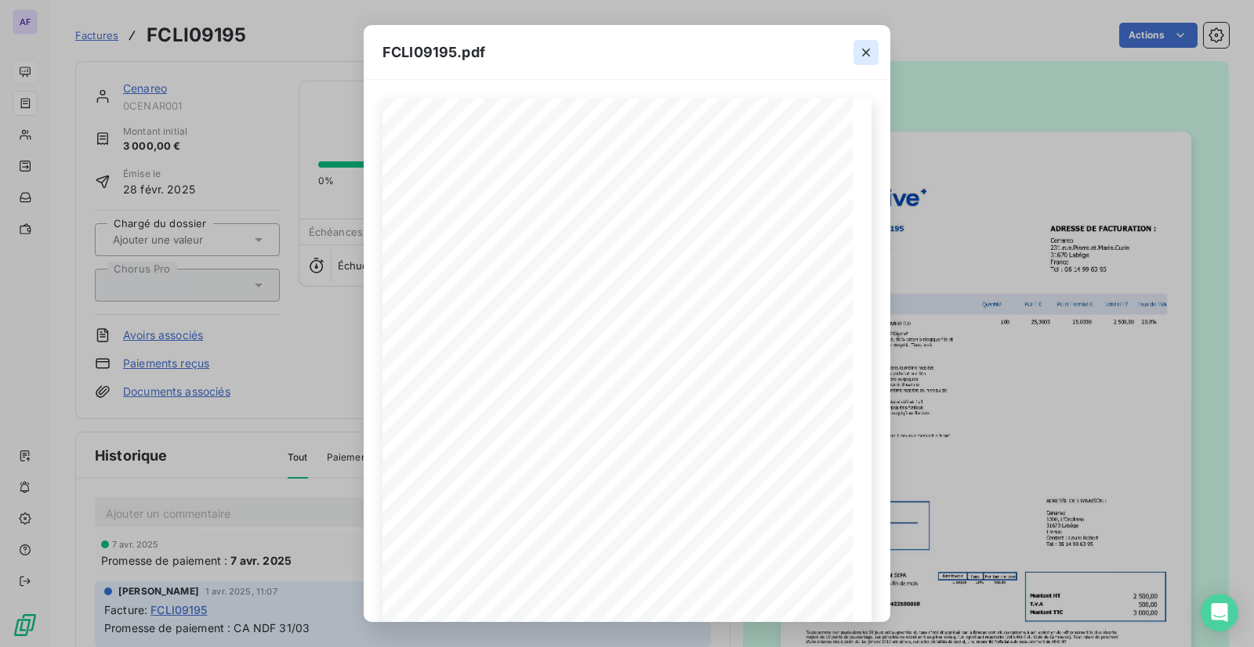
click at [864, 51] on icon "button" at bounding box center [866, 53] width 8 height 8
